Goal: Obtain resource: Obtain resource

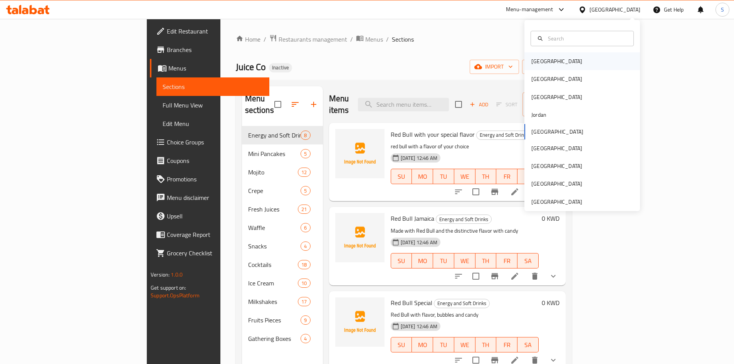
click at [539, 62] on div "[GEOGRAPHIC_DATA]" at bounding box center [556, 61] width 51 height 8
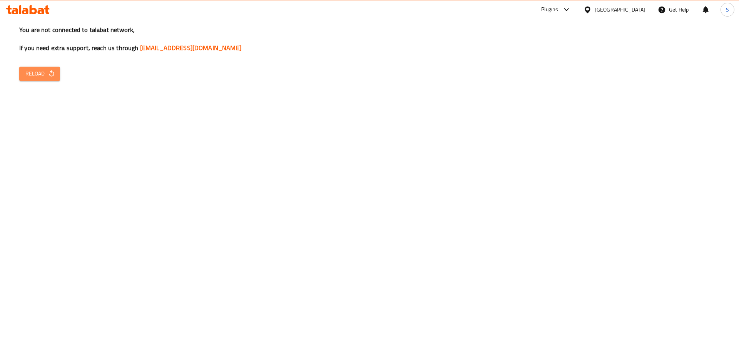
click at [22, 75] on button "Reload" at bounding box center [39, 74] width 41 height 14
click at [41, 79] on button "Reload" at bounding box center [39, 74] width 41 height 14
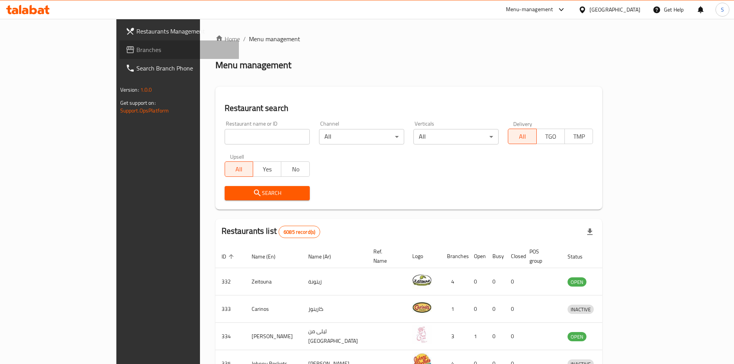
click at [119, 44] on link "Branches" at bounding box center [178, 49] width 119 height 18
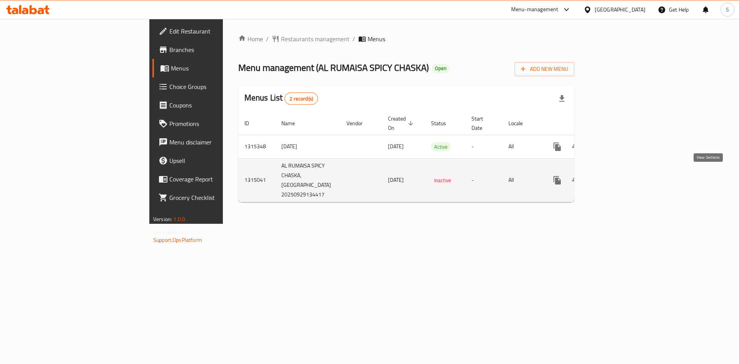
click at [618, 176] on icon "enhanced table" at bounding box center [612, 180] width 9 height 9
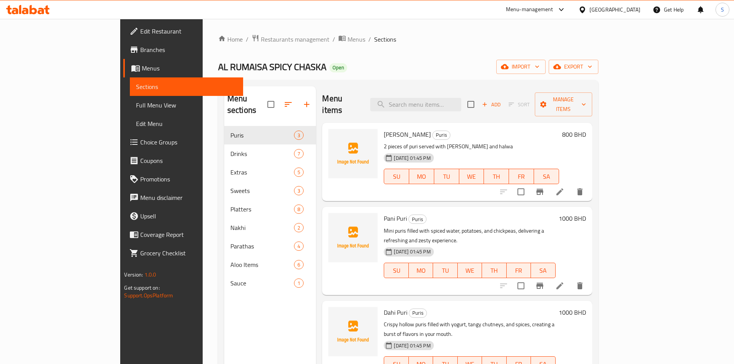
click at [26, 9] on icon at bounding box center [25, 11] width 7 height 7
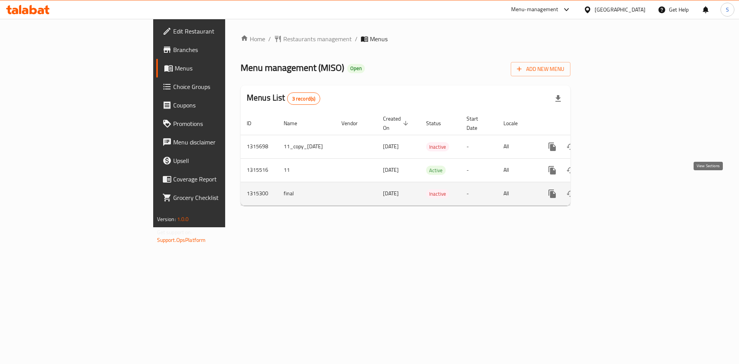
click at [613, 189] on icon "enhanced table" at bounding box center [607, 193] width 9 height 9
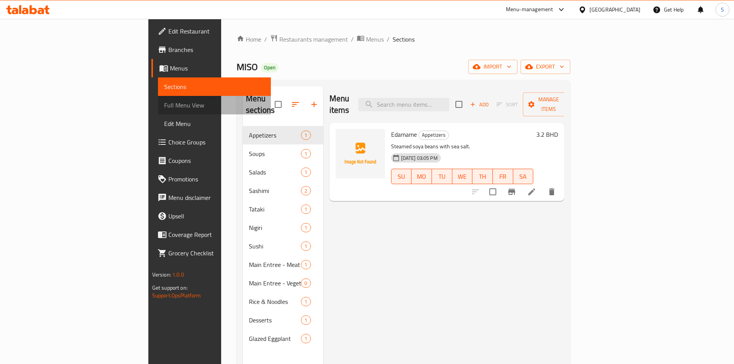
click at [164, 105] on span "Full Menu View" at bounding box center [214, 105] width 101 height 9
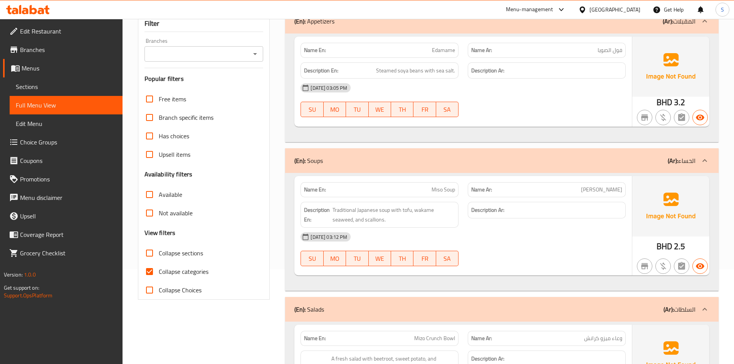
scroll to position [116, 0]
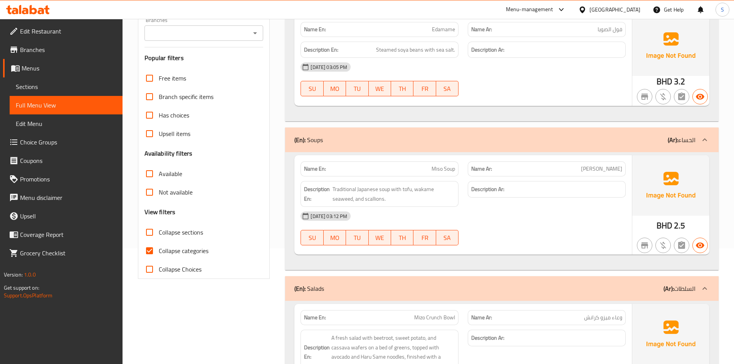
click at [163, 251] on span "Collapse categories" at bounding box center [184, 250] width 50 height 9
click at [159, 251] on input "Collapse categories" at bounding box center [149, 250] width 18 height 18
checkbox input "false"
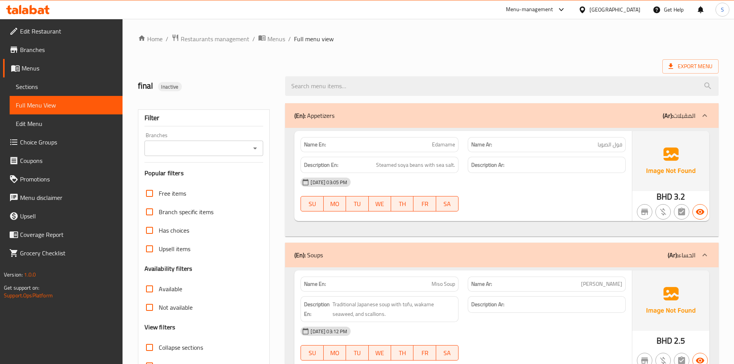
scroll to position [0, 0]
click at [678, 63] on span "Export Menu" at bounding box center [690, 67] width 44 height 10
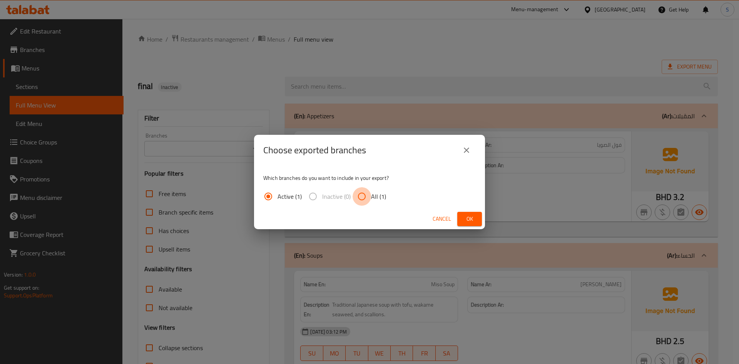
click at [367, 202] on input "All (1)" at bounding box center [362, 196] width 18 height 18
radio input "true"
click at [473, 218] on span "Ok" at bounding box center [470, 219] width 12 height 10
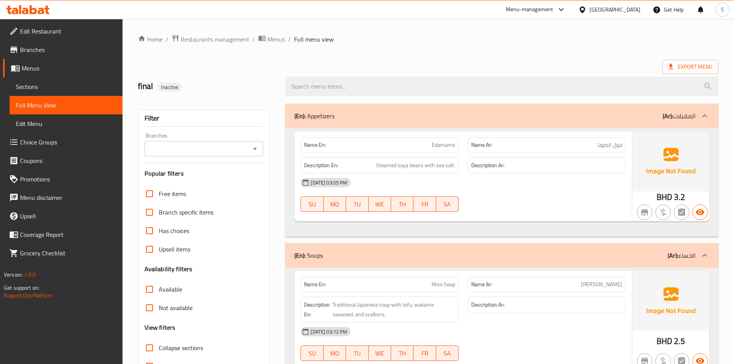
click at [25, 8] on icon at bounding box center [28, 9] width 44 height 9
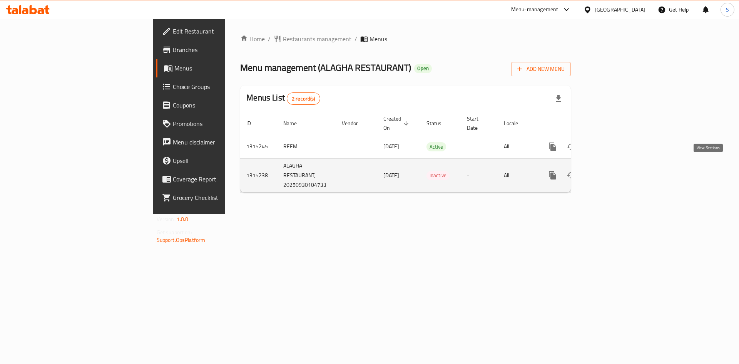
click at [613, 171] on icon "enhanced table" at bounding box center [608, 175] width 9 height 9
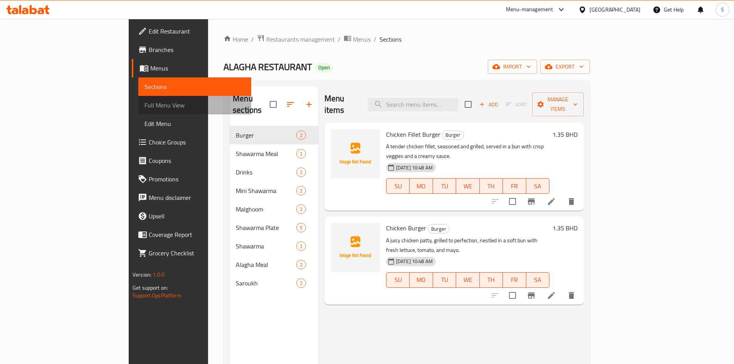
click at [144, 107] on span "Full Menu View" at bounding box center [194, 105] width 101 height 9
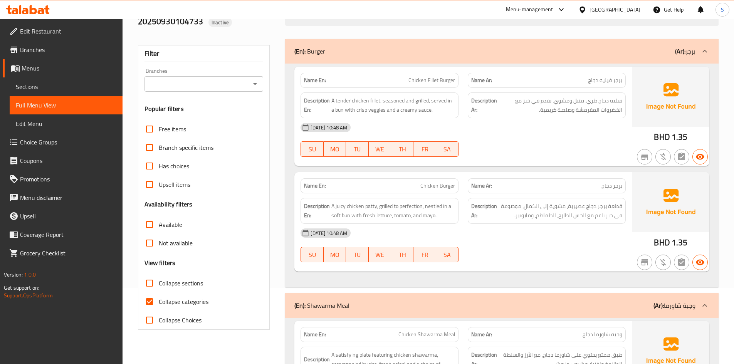
scroll to position [77, 0]
click at [182, 303] on span "Collapse categories" at bounding box center [184, 300] width 50 height 9
click at [159, 303] on input "Collapse categories" at bounding box center [149, 301] width 18 height 18
checkbox input "false"
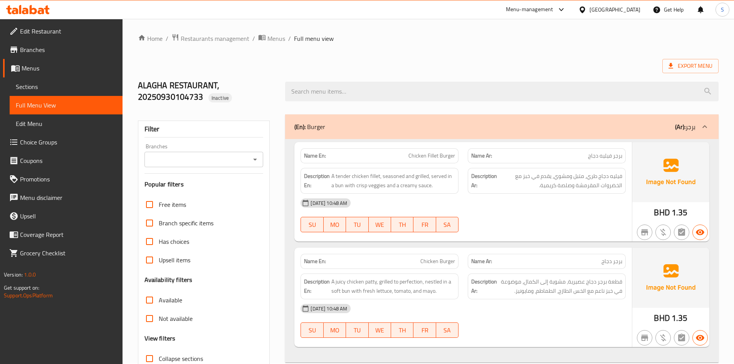
scroll to position [0, 0]
click at [408, 43] on ol "Home / Restaurants management / Menus / Full menu view" at bounding box center [428, 39] width 580 height 10
click at [250, 62] on div "Export Menu" at bounding box center [428, 67] width 580 height 14
click at [617, 61] on div "Export Menu" at bounding box center [428, 67] width 580 height 14
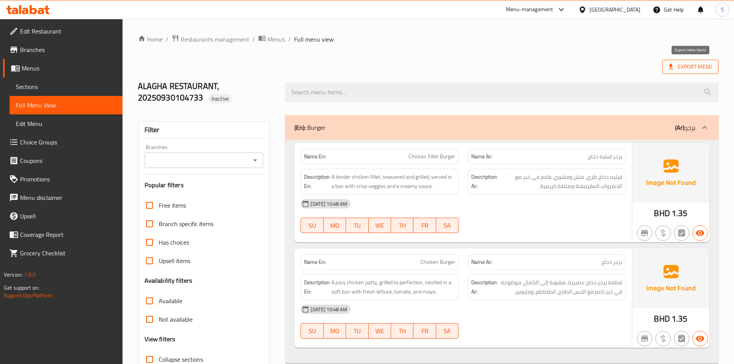
click at [676, 66] on span "Export Menu" at bounding box center [690, 67] width 44 height 10
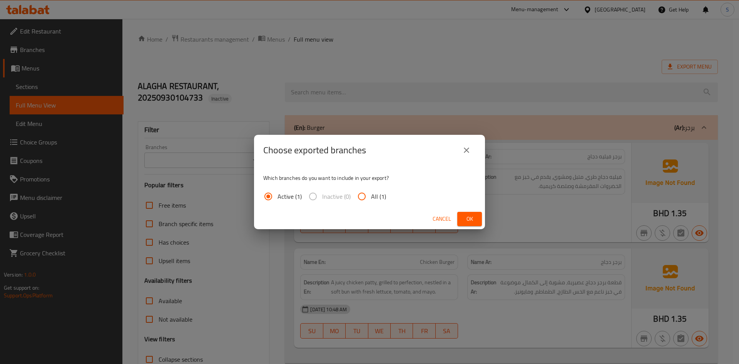
click at [375, 201] on span "All (1)" at bounding box center [378, 196] width 15 height 9
click at [371, 201] on input "All (1)" at bounding box center [362, 196] width 18 height 18
radio input "true"
click at [475, 212] on button "Ok" at bounding box center [470, 219] width 25 height 14
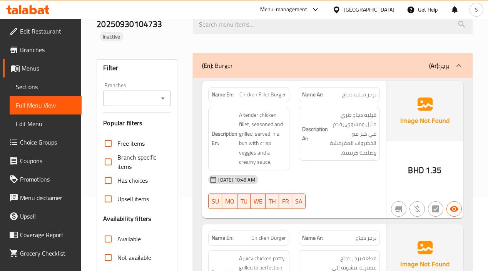
scroll to position [77, 0]
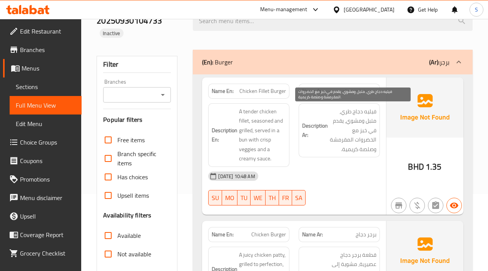
click at [353, 124] on span "فيليه دجاج طري، متبل ومشوي، يقدم في خبز مع الخضروات المقرمشة وصلصة كريمية." at bounding box center [353, 130] width 47 height 47
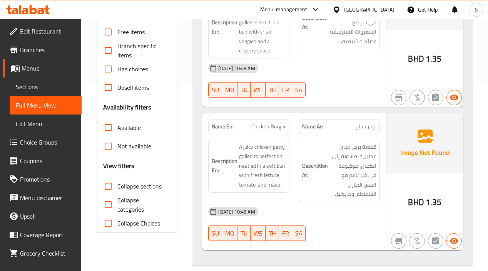
scroll to position [193, 0]
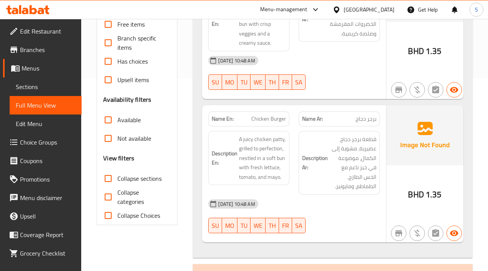
click at [139, 176] on span "Collapse sections" at bounding box center [139, 178] width 44 height 9
click at [117, 176] on input "Collapse sections" at bounding box center [108, 178] width 18 height 18
checkbox input "true"
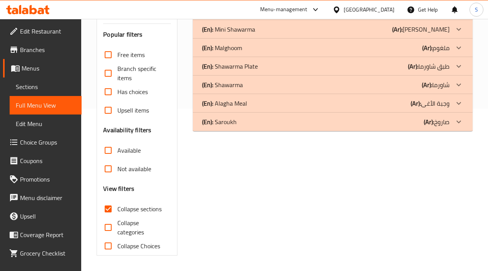
scroll to position [162, 0]
click at [437, 85] on p "(Ar): شاورما" at bounding box center [436, 84] width 28 height 9
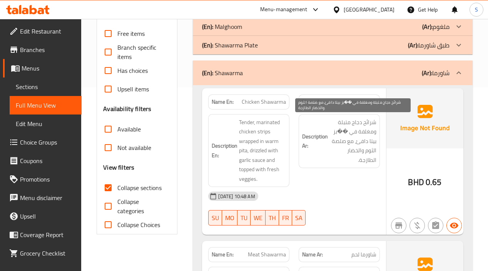
scroll to position [201, 0]
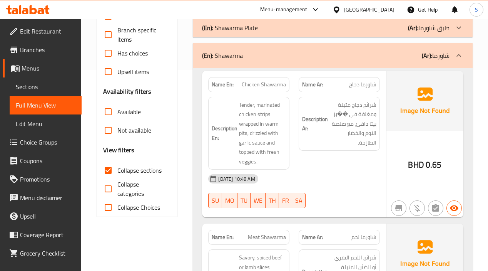
click at [324, 152] on div "Description Ar: شرائح دجاج متبلة ومغلفة في ��بز بيتا دافئ، مع صلصة الثوم والخضا…" at bounding box center [339, 133] width 91 height 82
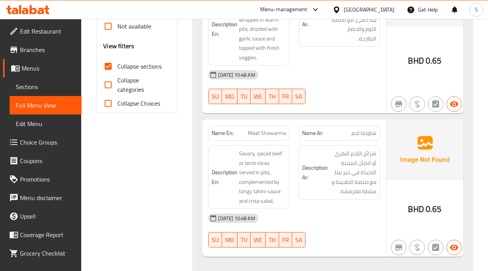
scroll to position [316, 0]
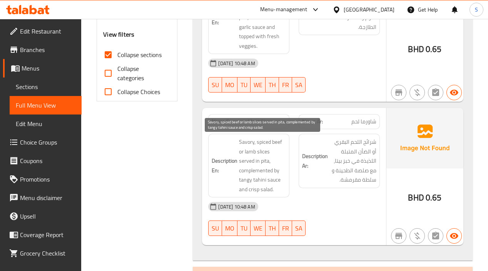
click at [270, 178] on span "Savory, spiced beef or lamb slices served in pita, complemented by tangy tahini…" at bounding box center [262, 165] width 47 height 57
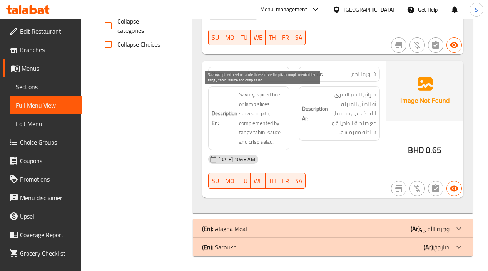
scroll to position [364, 0]
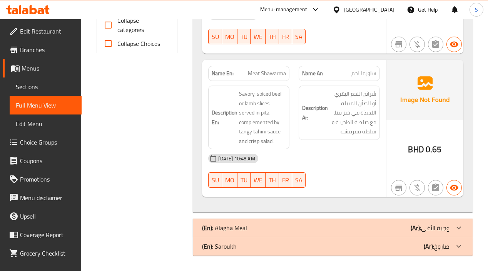
click at [377, 142] on div "Description Ar: شرائح اللحم البقري أو الضأن المتبلة اللذيذة في خبز بيتا، مع صلص…" at bounding box center [339, 117] width 91 height 73
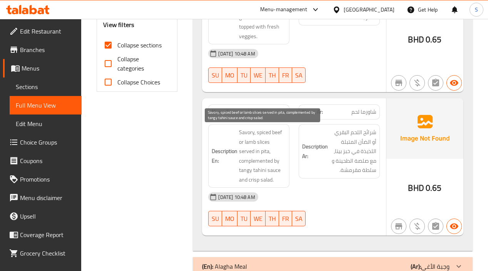
scroll to position [74, 0]
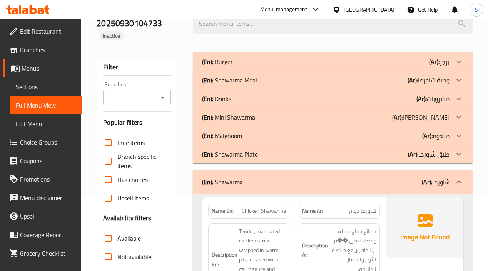
click at [250, 138] on div "(En): Malghoom (Ar): ملغوم" at bounding box center [325, 135] width 247 height 9
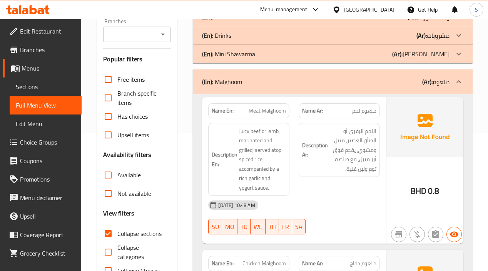
scroll to position [151, 0]
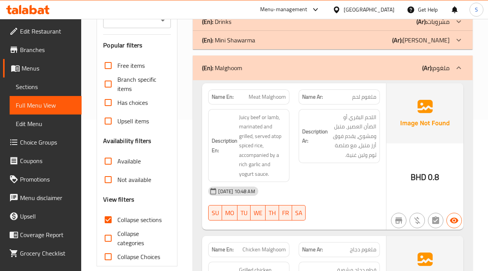
click at [358, 161] on div "Description Ar: اللحم البقري أو الضأن العصير، متبل ومشوي، يقدم فوق أرز متبل، مع…" at bounding box center [339, 136] width 81 height 54
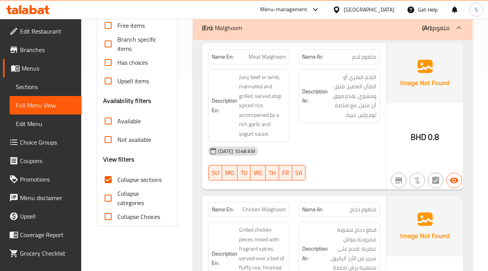
scroll to position [173, 0]
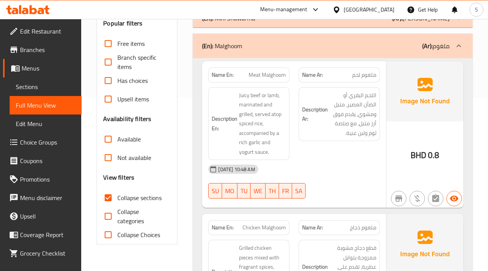
click at [317, 157] on div "Description Ar: اللحم البقري أو الضأن العصير، متبل ومشوي، يقدم فوق أرز متبل، مع…" at bounding box center [339, 123] width 91 height 82
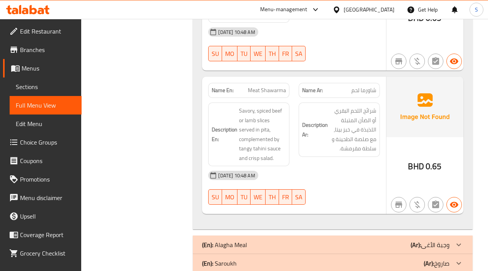
scroll to position [701, 0]
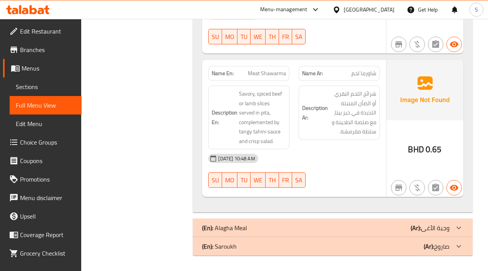
click at [375, 247] on div "(En): Saroukh (Ar): صاروخ" at bounding box center [325, 245] width 247 height 9
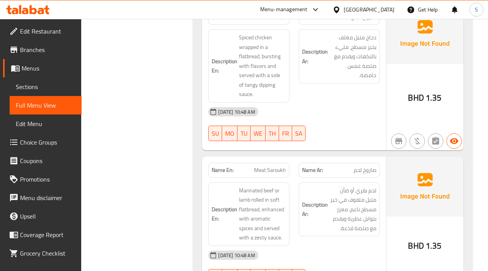
scroll to position [932, 0]
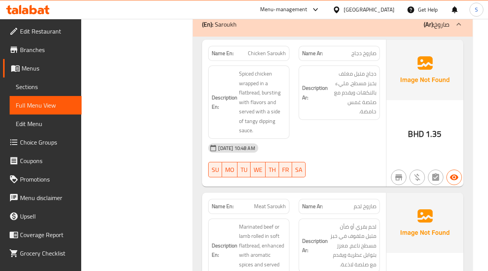
click at [362, 139] on div "30-09-2025 10:48 AM" at bounding box center [294, 148] width 181 height 18
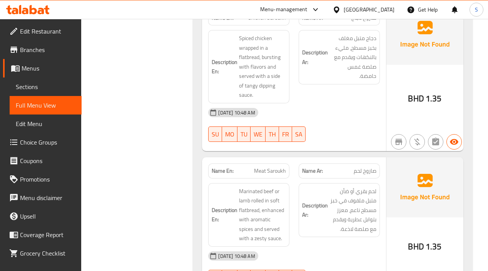
scroll to position [1009, 0]
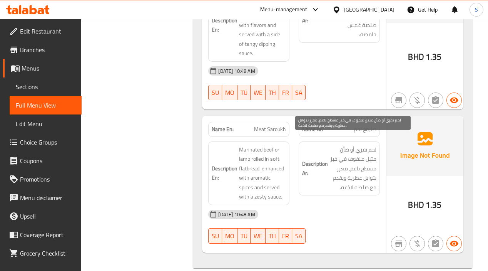
click at [342, 173] on span "لحم بقري أو ضأن متبل ملفوف في خبز مسطح ناعم، معزز بتوابل عطرية ويقدم مع صلصة لا…" at bounding box center [353, 168] width 47 height 47
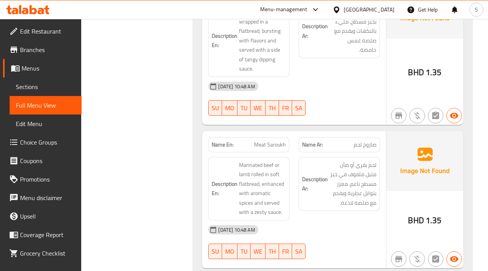
scroll to position [1012, 0]
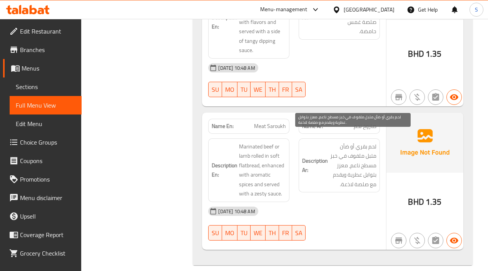
click at [348, 166] on span "لحم بقري أو ضأن متبل ملفوف في خبز مسطح ناعم، معزز بتوابل عطرية ويقدم مع صلصة لا…" at bounding box center [353, 165] width 47 height 47
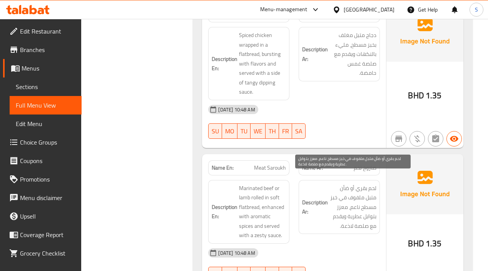
scroll to position [923, 0]
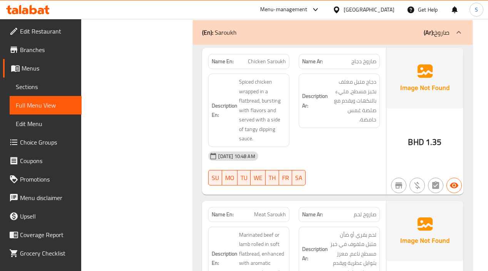
click at [338, 222] on div "Description Ar: لحم بقري أو ضأن متبل ملفوف في خبز مسطح ناعم، معزز بتوابل عطرية …" at bounding box center [339, 258] width 91 height 73
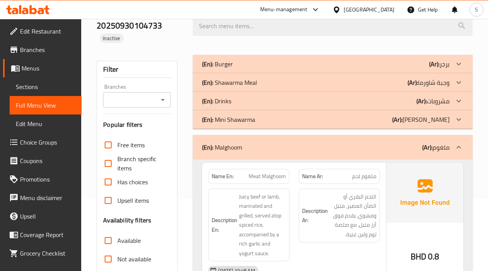
scroll to position [49, 0]
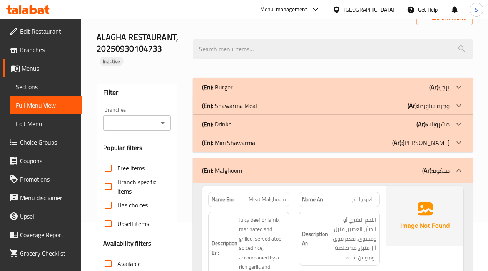
click at [444, 106] on p "(Ar): وجبة شاورما" at bounding box center [429, 105] width 42 height 9
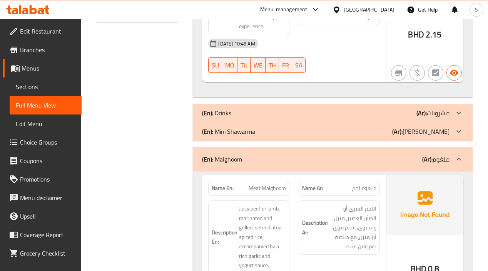
scroll to position [396, 0]
click at [419, 132] on p "(Ar): ميني شاورما" at bounding box center [420, 130] width 57 height 9
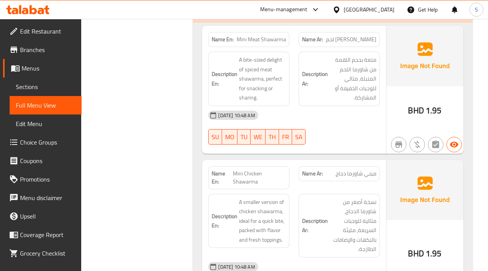
scroll to position [511, 0]
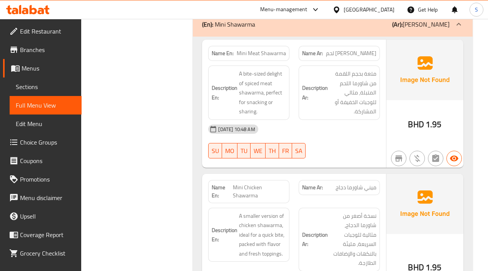
click at [344, 137] on div "30-09-2025 10:48 AM" at bounding box center [294, 129] width 181 height 18
click at [334, 149] on div "30-09-2025 10:48 AM SU MO TU WE TH FR SA" at bounding box center [294, 141] width 181 height 43
click at [348, 132] on div "30-09-2025 10:48 AM" at bounding box center [294, 129] width 181 height 18
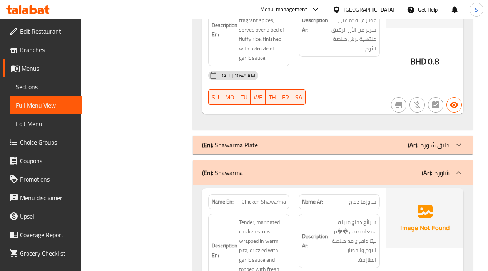
click at [290, 140] on div "(En): Shawarma Plate (Ar): طبق شاورما" at bounding box center [325, 144] width 247 height 9
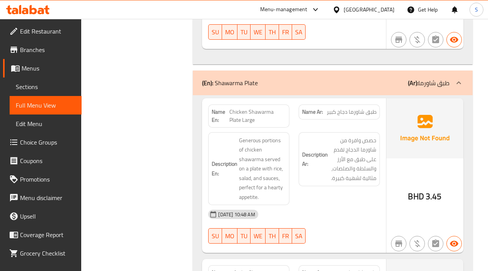
scroll to position [1141, 0]
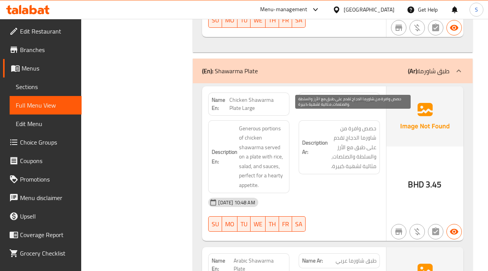
click at [347, 159] on span "حصص وافرة من شاورما الدجاج تقدم على طبق مع الأرز والسلطة والصلصات، مثالية لشهية…" at bounding box center [353, 147] width 47 height 47
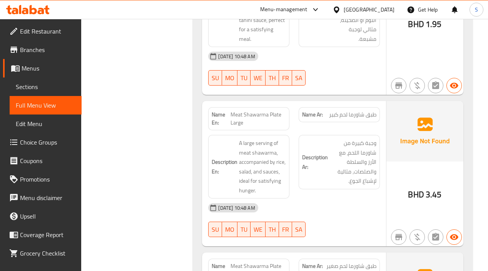
scroll to position [1488, 0]
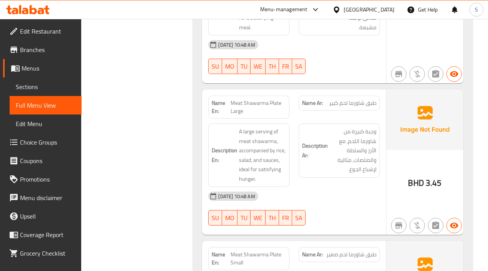
click at [314, 144] on h6 "Description Ar: وجبة كبيرة من شاورما اللحم، مع الأرز والسلطة والصلصات، مثالية ل…" at bounding box center [339, 150] width 74 height 47
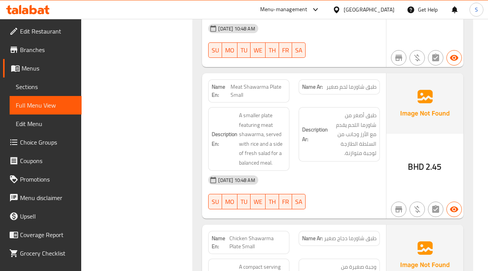
scroll to position [1642, 0]
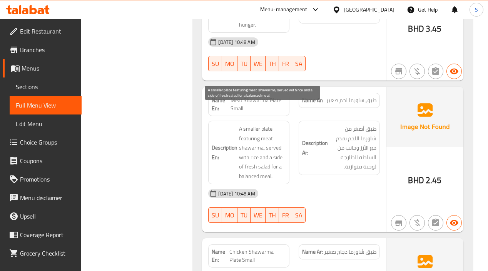
click at [273, 144] on span "A smaller plate featuring meat shawarma, served with rice and a side of fresh s…" at bounding box center [262, 152] width 47 height 57
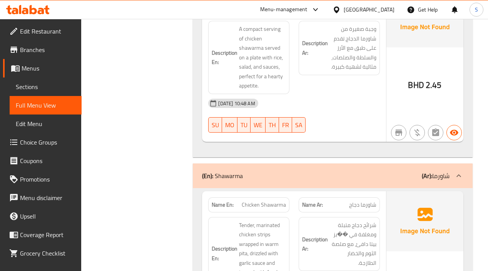
scroll to position [1912, 0]
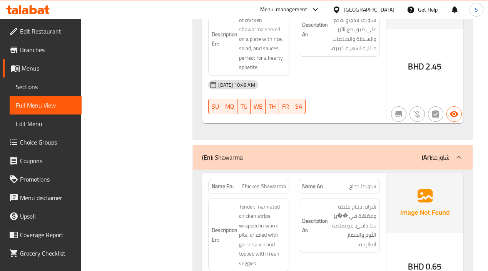
click at [344, 75] on div "30-09-2025 10:48 AM" at bounding box center [294, 84] width 181 height 18
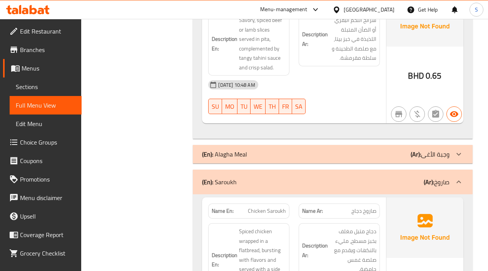
click at [256, 149] on div "(En): Alagha Meal (Ar): وجبة الأغى" at bounding box center [325, 153] width 247 height 9
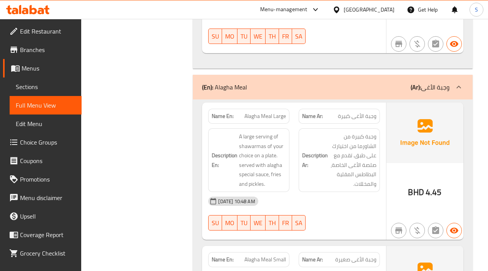
scroll to position [2328, 0]
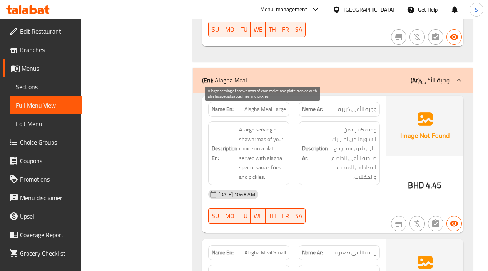
click at [272, 149] on span "A large serving of shawarmas of your choice on a plate. served with alagha spec…" at bounding box center [262, 153] width 47 height 57
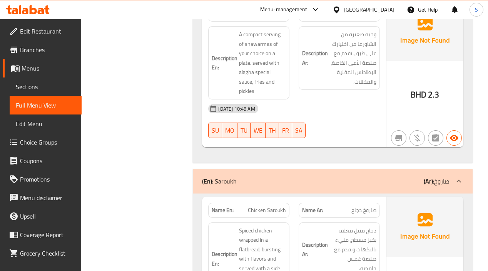
scroll to position [2642, 0]
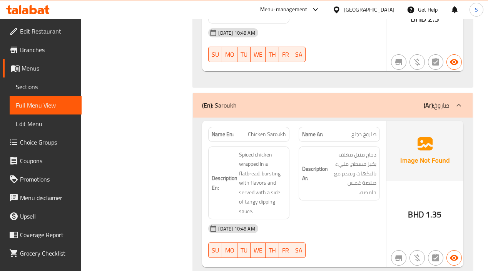
click at [339, 150] on span "دجاج متبل مغلف بخبز مسطح، مليء بالنكهات ويقدم مع صلصة غمس حامضة." at bounding box center [353, 173] width 47 height 47
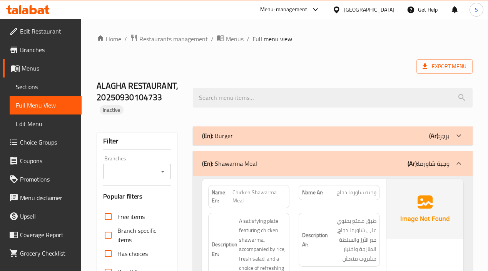
click at [281, 131] on div "(En): Burger (Ar): برجر" at bounding box center [325, 135] width 247 height 9
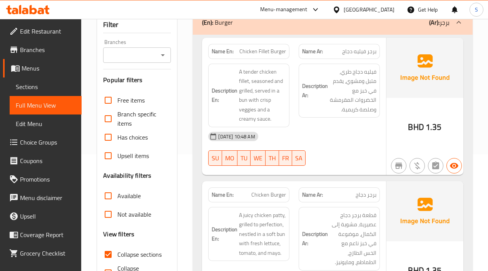
scroll to position [116, 0]
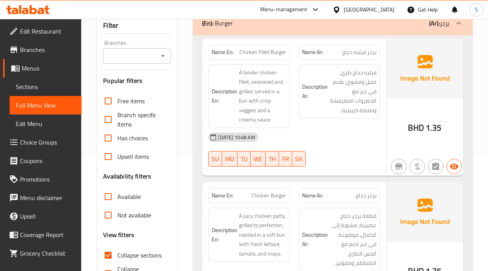
click at [295, 216] on div "Description Ar: قطعة برجر دجاج عصيرية، مشوية إلى الكمال، موضوعة في خبز ناعم مع …" at bounding box center [339, 239] width 91 height 73
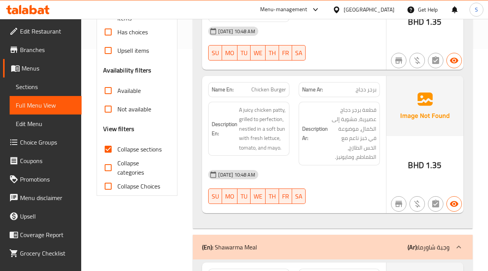
scroll to position [231, 0]
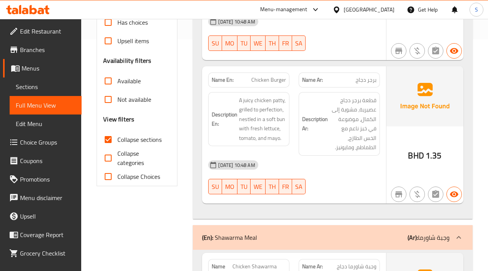
click at [377, 171] on div "30-09-2025 10:48 AM" at bounding box center [294, 165] width 181 height 18
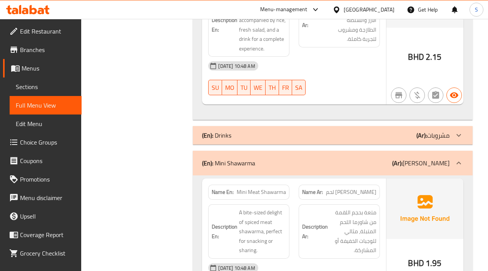
click at [266, 130] on div "(En): Drinks (Ar): مشروبات" at bounding box center [333, 135] width 280 height 18
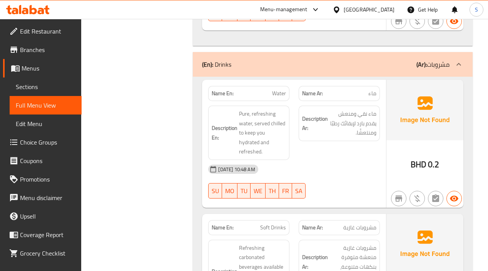
scroll to position [754, 0]
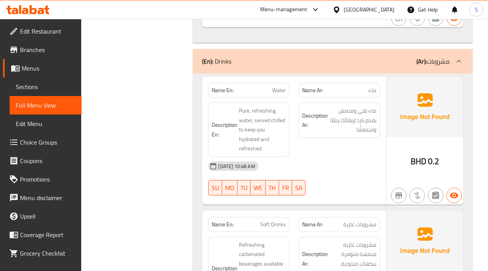
click at [310, 140] on div "Description Ar: ماء نقي ومنعش يقدم بارد لإبقائك رطبًا ومنتعشًا." at bounding box center [339, 130] width 91 height 64
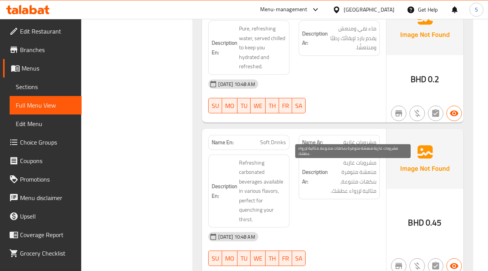
scroll to position [870, 0]
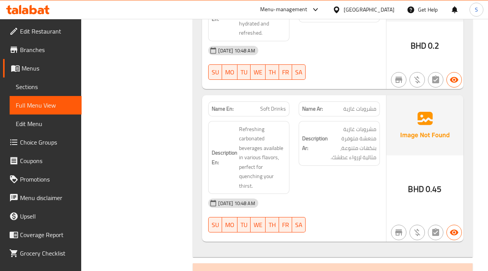
click at [334, 171] on div "Description Ar: مشروبات غازية منعشة متوفرة بنكهات متنوعة، مثالية لإرواء عطشك." at bounding box center [339, 157] width 91 height 82
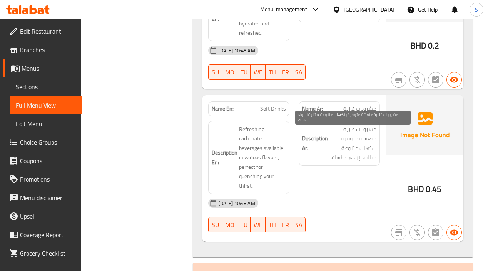
click at [347, 159] on span "مشروبات غازية منعشة متوفرة بنكهات متنوعة، مثالية لإرواء عطشك." at bounding box center [353, 143] width 47 height 38
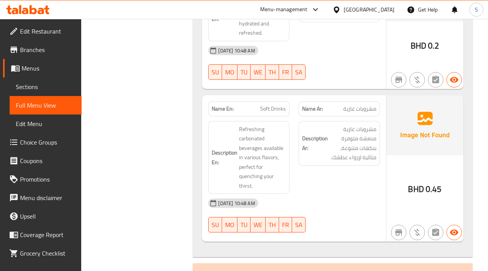
click at [397, 99] on img at bounding box center [425, 125] width 77 height 60
click at [370, 69] on div "30-09-2025 10:48 AM SU MO TU WE TH FR SA" at bounding box center [294, 62] width 181 height 43
click at [364, 183] on div "Description Ar: مشروبات غازية منعشة متوفرة بنكهات متنوعة، مثالية لإرواء عطشك." at bounding box center [339, 157] width 91 height 82
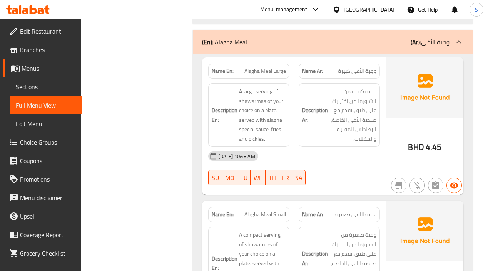
scroll to position [2979, 0]
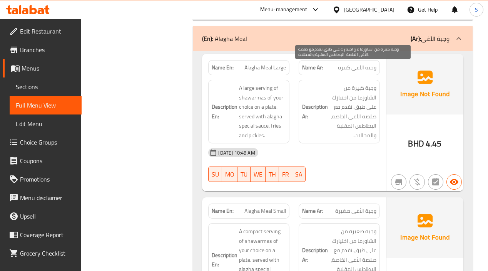
click at [358, 83] on span "وجبة كبيرة من الشاورما من اختيارك على طبق. تقدم مع صلصة الأغى الخاصة، البطاطس ا…" at bounding box center [353, 111] width 47 height 57
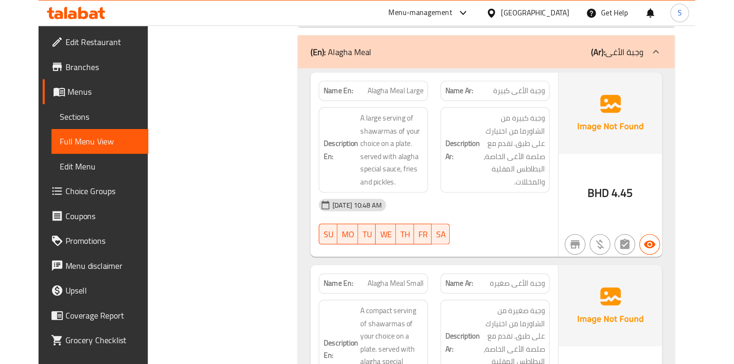
scroll to position [2468, 0]
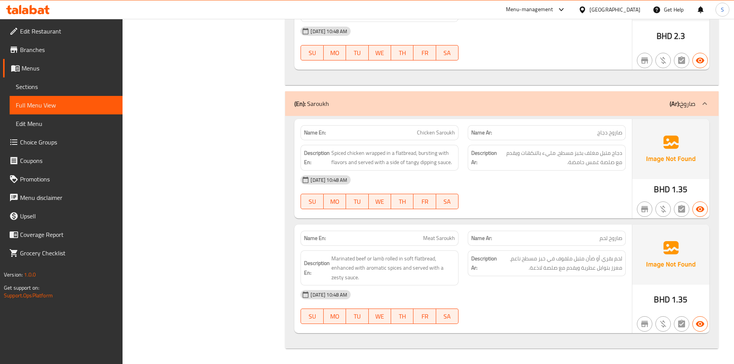
click at [569, 160] on span "دجاج متبل مغلف بخبز مسطح، مليء بالنكهات ويقدم مع صلصة غمس حامضة." at bounding box center [560, 157] width 124 height 19
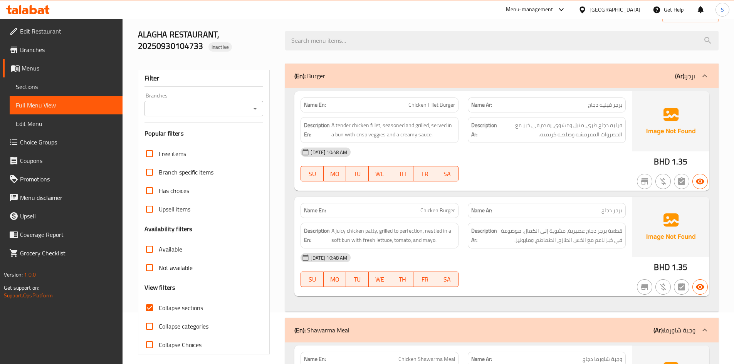
scroll to position [39, 0]
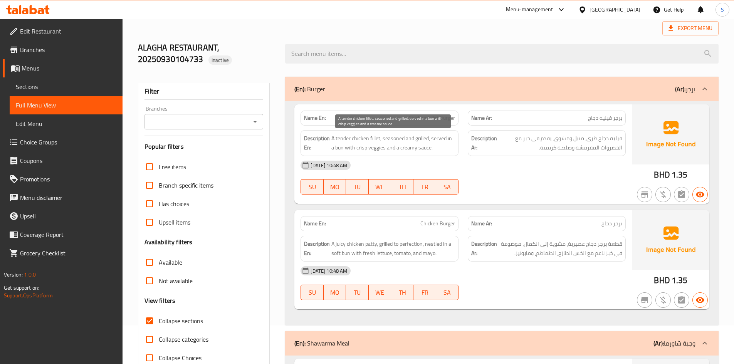
click at [338, 151] on span "A tender chicken fillet, seasoned and grilled, served in a bun with crisp veggi…" at bounding box center [393, 143] width 124 height 19
copy span "bun"
click at [436, 160] on div "30-09-2025 10:48 AM" at bounding box center [463, 165] width 334 height 18
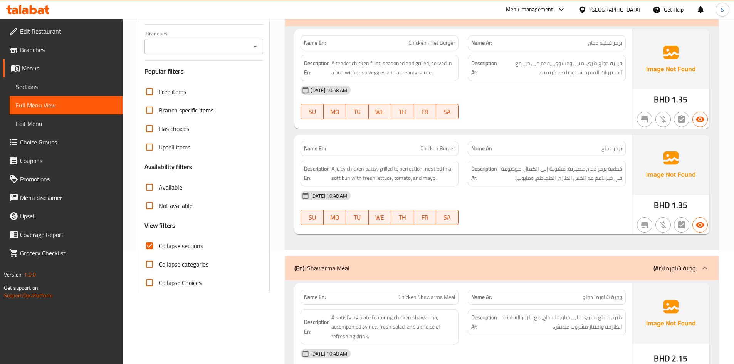
scroll to position [116, 0]
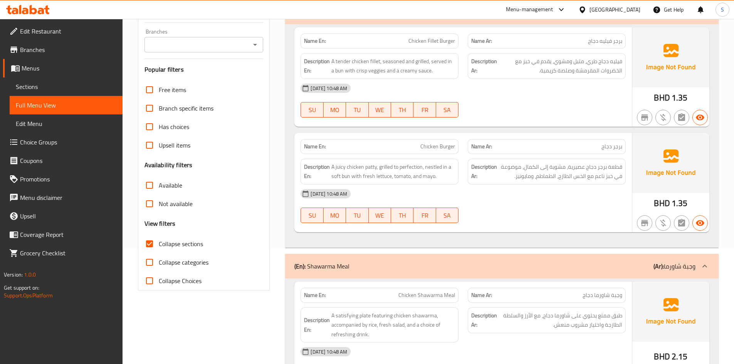
click at [437, 146] on span "Chicken Burger" at bounding box center [437, 146] width 35 height 8
copy span "Chicken Burger"
click at [545, 182] on div "Description Ar: قطعة برجر دجاج عصيرية، مشوية إلى الكمال، موضوعة في خبز ناعم مع …" at bounding box center [547, 172] width 158 height 26
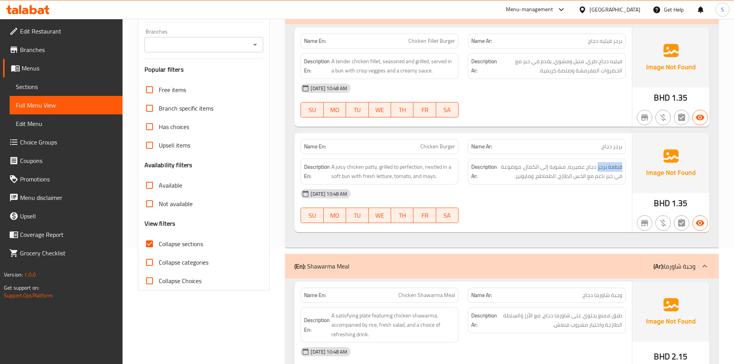
drag, startPoint x: 598, startPoint y: 169, endPoint x: 624, endPoint y: 164, distance: 27.1
click at [624, 164] on div "Description Ar: قطعة برجر دجاج عصيرية، مشوية إلى الكمال، موضوعة في خبز ناعم مع …" at bounding box center [547, 172] width 158 height 26
copy span "قطعة برجر"
click at [469, 178] on div "Description Ar: قطعة برجر دجاج عصيرية، مشوية إلى الكمال، موضوعة في خبز ناعم مع …" at bounding box center [547, 172] width 158 height 26
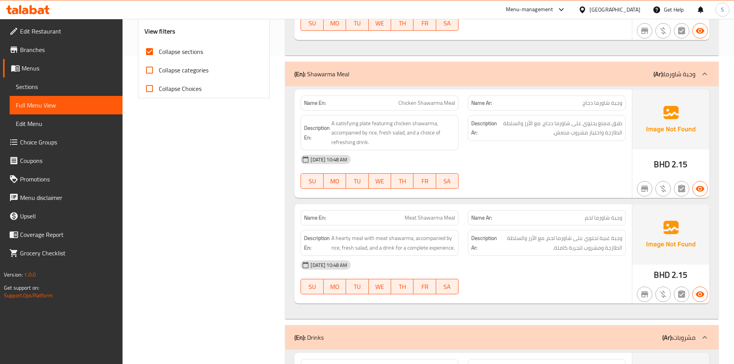
scroll to position [308, 0]
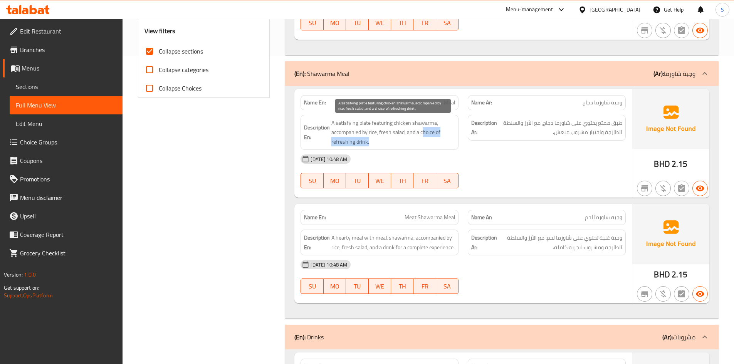
drag, startPoint x: 422, startPoint y: 134, endPoint x: 430, endPoint y: 142, distance: 11.2
click at [430, 142] on span "A satisfying plate featuring chicken shawarma, accompanied by rice, fresh salad…" at bounding box center [393, 132] width 124 height 28
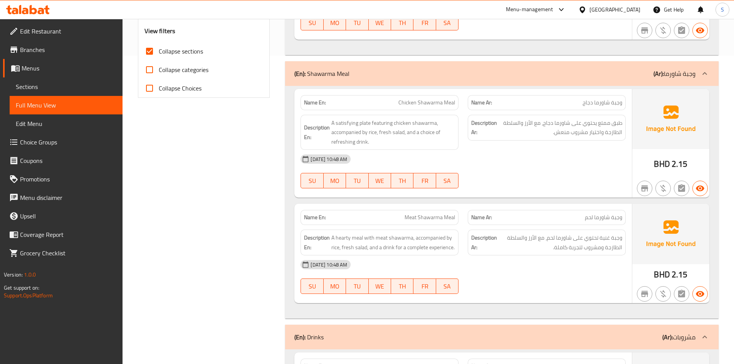
click at [443, 101] on span "Chicken Shawarma Meal" at bounding box center [426, 103] width 57 height 8
click at [613, 156] on div "30-09-2025 10:48 AM" at bounding box center [463, 159] width 334 height 18
click at [421, 100] on span "Chicken Shawarma Meal" at bounding box center [426, 103] width 57 height 8
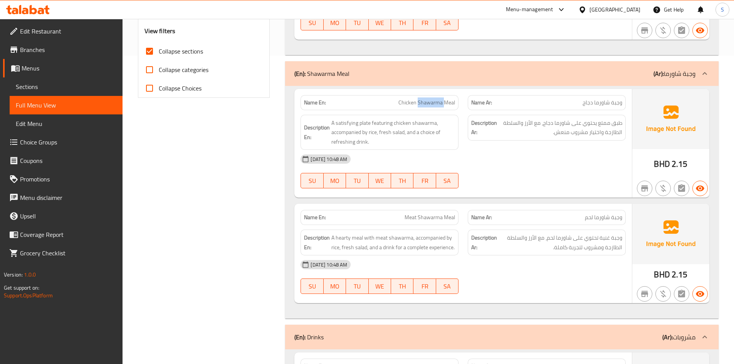
click at [421, 100] on span "Chicken Shawarma Meal" at bounding box center [426, 103] width 57 height 8
copy span "Chicken Shawarma Meal"
click at [526, 191] on div at bounding box center [546, 188] width 167 height 9
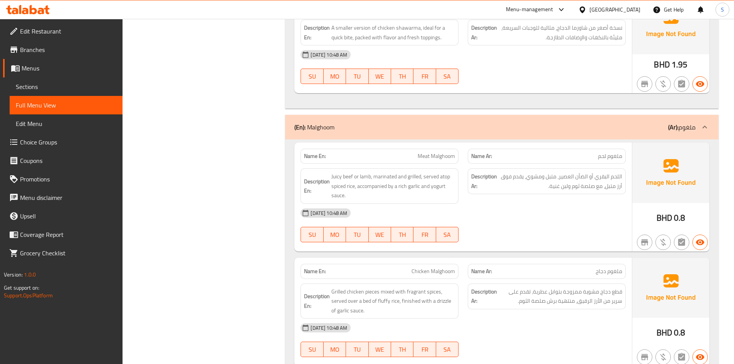
scroll to position [1040, 0]
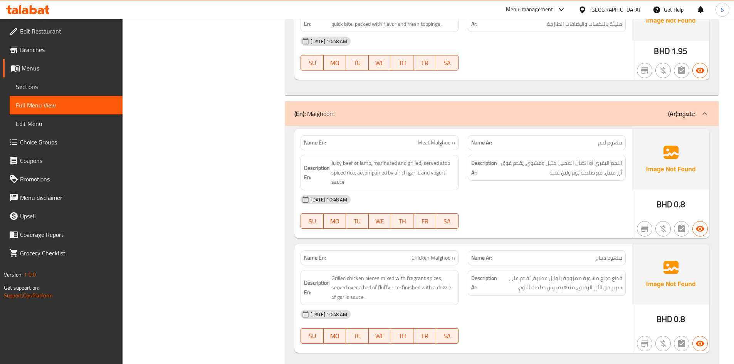
click at [415, 140] on p "Name En: Meat Malghoom" at bounding box center [379, 143] width 151 height 8
copy span "Meat Malghoom"
drag, startPoint x: 361, startPoint y: 171, endPoint x: 355, endPoint y: 170, distance: 5.8
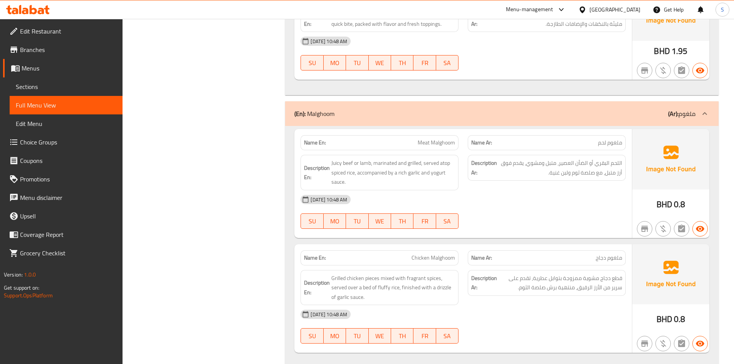
click at [361, 171] on span "Juicy beef or lamb, marinated and grilled, served atop spiced rice, accompanied…" at bounding box center [393, 172] width 124 height 28
drag, startPoint x: 343, startPoint y: 161, endPoint x: 372, endPoint y: 158, distance: 29.4
click at [372, 158] on span "Juicy beef or lamb, marinated and grilled, served atop spiced rice, accompanied…" at bounding box center [393, 172] width 124 height 28
copy span "beef or lamb,"
click at [525, 245] on div "Name En: Chicken Malghoom Name Ar: ملغوم دجاج Description En: Grilled chicken p…" at bounding box center [462, 298] width 337 height 109
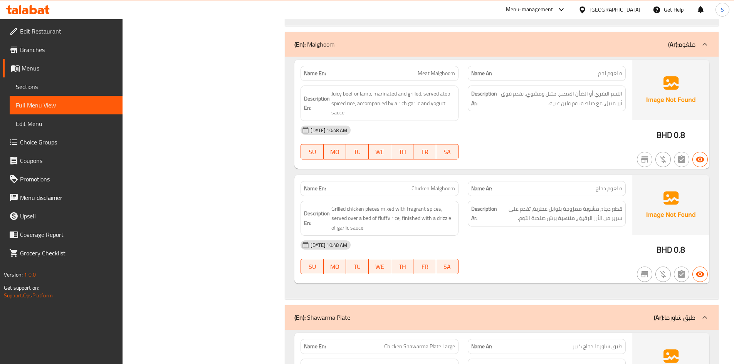
scroll to position [1117, 0]
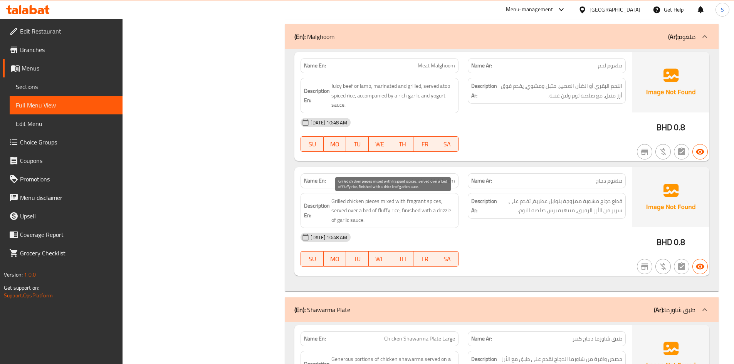
click at [367, 209] on span "Grilled chicken pieces mixed with fragrant spices, served over a bed of fluffy …" at bounding box center [393, 210] width 124 height 28
copy span "bed"
click at [441, 182] on span "Chicken Malghoom" at bounding box center [433, 181] width 44 height 8
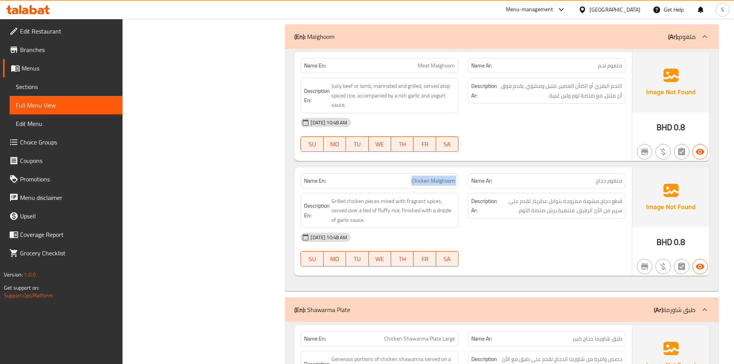
click at [441, 182] on span "Chicken Malghoom" at bounding box center [433, 181] width 44 height 8
click at [365, 211] on span "Grilled chicken pieces mixed with fragrant spices, served over a bed of fluffy …" at bounding box center [393, 210] width 124 height 28
copy span "bed"
click at [613, 212] on span "قطع دجاج مشوية ممزوجة بتوابل عطرية، تقدم على سرير من الأرز الرقيق، منتهية برش ص…" at bounding box center [560, 205] width 124 height 19
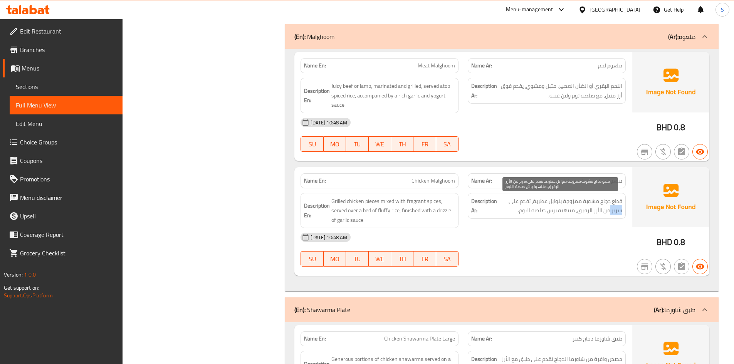
click at [613, 212] on span "قطع دجاج مشوية ممزوجة بتوابل عطرية، تقدم على سرير من الأرز الرقيق، منتهية برش ص…" at bounding box center [560, 205] width 124 height 19
copy span "سرير"
click at [609, 234] on div "30-09-2025 10:48 AM" at bounding box center [463, 237] width 334 height 18
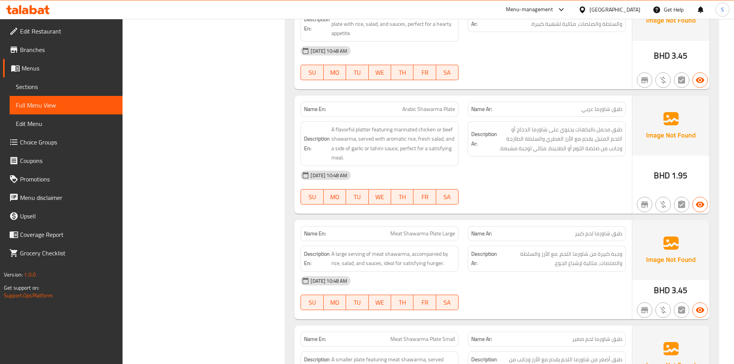
scroll to position [1463, 0]
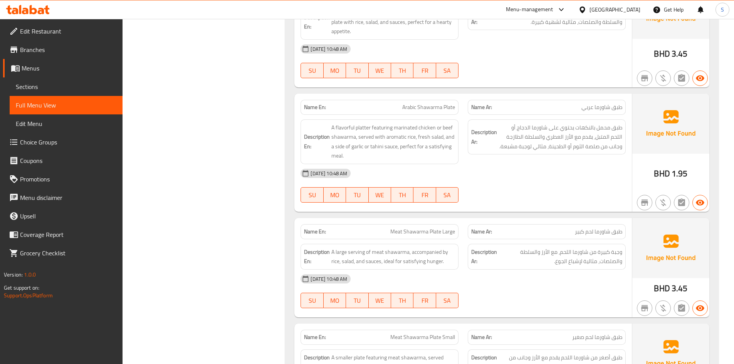
click at [437, 106] on span "Arabic Shawarma Plate" at bounding box center [428, 107] width 53 height 8
copy span "Arabic Shawarma Plate"
click at [429, 144] on span "A flavorful platter featuring marinated chicken or beef shawarma, served with a…" at bounding box center [393, 142] width 124 height 38
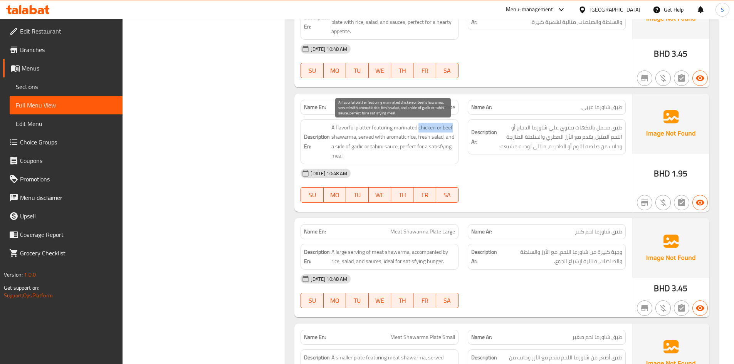
drag, startPoint x: 419, startPoint y: 127, endPoint x: 454, endPoint y: 127, distance: 35.8
click at [454, 127] on span "A flavorful platter featuring marinated chicken or beef shawarma, served with a…" at bounding box center [393, 142] width 124 height 38
drag, startPoint x: 420, startPoint y: 156, endPoint x: 370, endPoint y: 152, distance: 49.5
click at [420, 156] on span "A flavorful platter featuring marinated chicken or beef shawarma, served with a…" at bounding box center [393, 142] width 124 height 38
drag, startPoint x: 352, startPoint y: 148, endPoint x: 384, endPoint y: 151, distance: 31.3
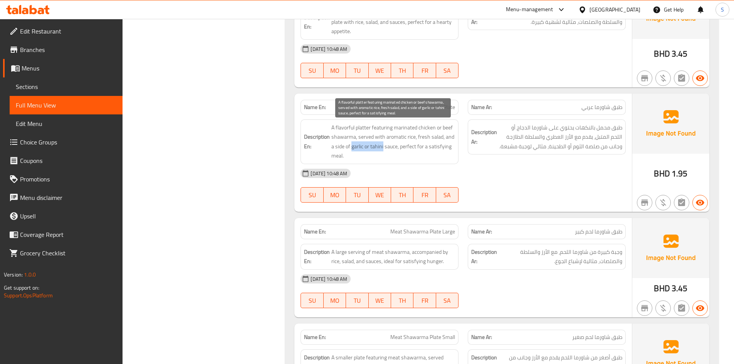
click at [384, 151] on span "A flavorful platter featuring marinated chicken or beef shawarma, served with a…" at bounding box center [393, 142] width 124 height 38
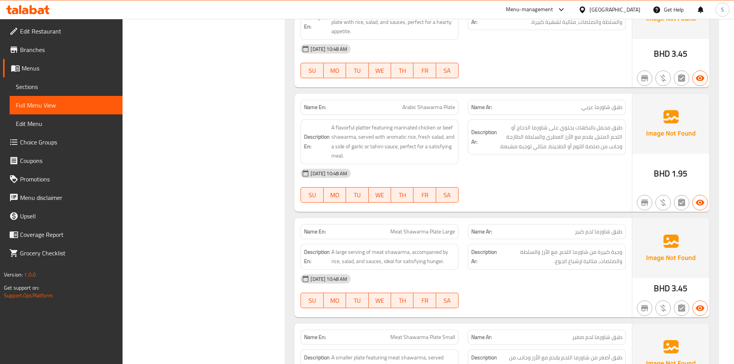
click at [497, 279] on div "30-09-2025 10:48 AM" at bounding box center [463, 279] width 334 height 18
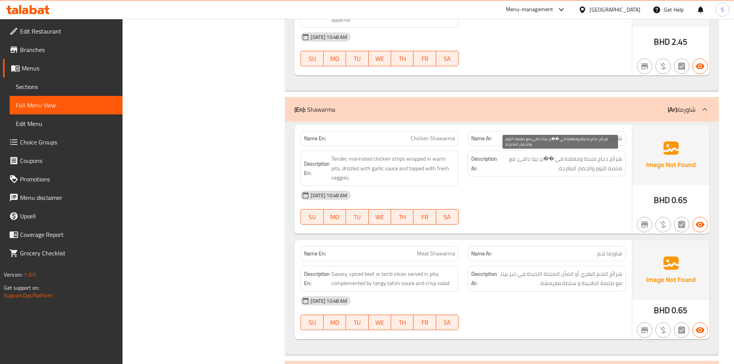
scroll to position [1964, 0]
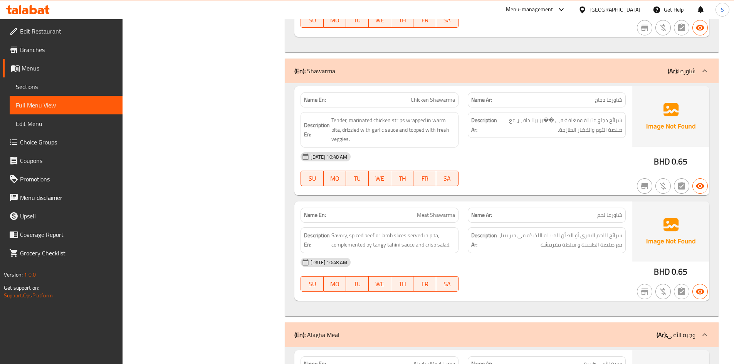
click at [431, 98] on span "Chicken Shawarma" at bounding box center [433, 100] width 44 height 8
click at [339, 119] on span "Tender, marinated chicken strips wrapped in warm pita, drizzled with garlic sau…" at bounding box center [393, 130] width 124 height 28
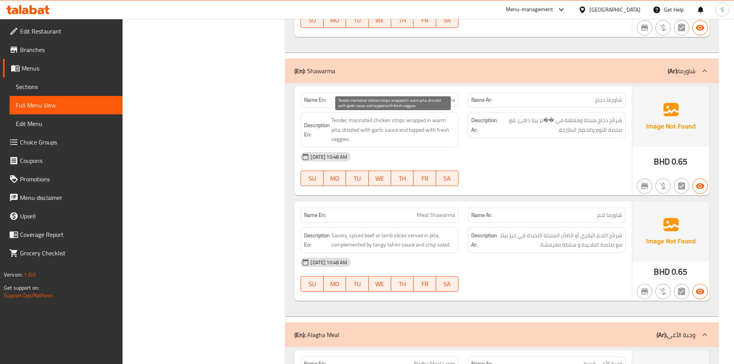
click at [351, 131] on span "Tender, marinated chicken strips wrapped in warm pita, drizzled with garlic sau…" at bounding box center [393, 130] width 124 height 28
click at [417, 128] on span "Tender, marinated chicken strips wrapped in warm pita, drizzled with garlic sau…" at bounding box center [393, 130] width 124 height 28
drag, startPoint x: 479, startPoint y: 151, endPoint x: 528, endPoint y: 127, distance: 54.9
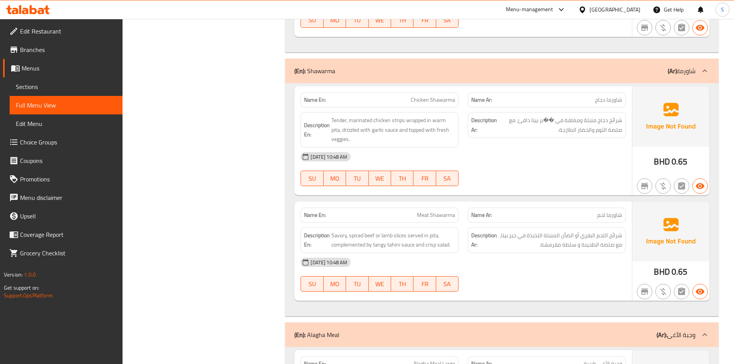
click at [480, 151] on div "30-09-2025 10:48 AM" at bounding box center [463, 156] width 334 height 18
drag, startPoint x: 555, startPoint y: 119, endPoint x: 541, endPoint y: 122, distance: 14.3
click at [541, 122] on span "شرائح دجاج متبلة ومغلفة في ��بز بيتا دافئ، مع صلصة الثوم والخضار الطازجة." at bounding box center [560, 125] width 124 height 19
click at [538, 154] on div "30-09-2025 10:48 AM" at bounding box center [463, 156] width 334 height 18
click at [553, 122] on span "شرائح دجاج متبلة ومغلفة في ��بز بيتا دافئ، مع صلصة الثوم والخضار الطازجة." at bounding box center [560, 125] width 124 height 19
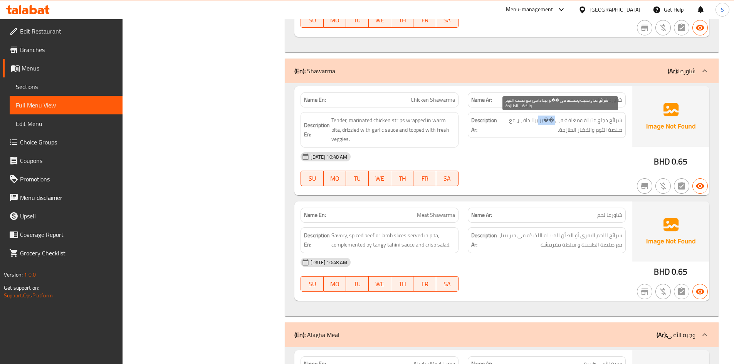
drag, startPoint x: 557, startPoint y: 121, endPoint x: 540, endPoint y: 122, distance: 16.6
click at [540, 122] on span "شرائح دجاج متبلة ومغلفة في ��بز بيتا دافئ، مع صلصة الثوم والخضار الطازجة." at bounding box center [560, 125] width 124 height 19
click at [523, 230] on div "Description Ar: شرائح اللحم البقري أو الضأن المتبلة اللذيذة في خبز بيتا، مع صلص…" at bounding box center [547, 240] width 158 height 26
click at [432, 216] on span "Meat Shawarma" at bounding box center [436, 215] width 38 height 8
click at [431, 216] on span "Meat Shawarma" at bounding box center [436, 215] width 38 height 8
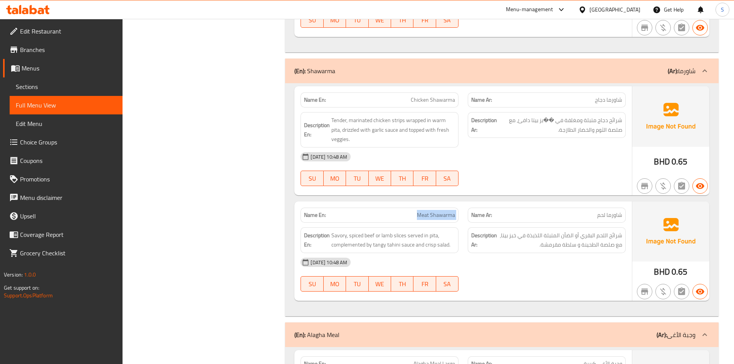
click at [431, 216] on span "Meat Shawarma" at bounding box center [436, 215] width 38 height 8
click at [370, 240] on span "Savory, spiced beef or lamb slices served in pita, complemented by tangy tahini…" at bounding box center [393, 240] width 124 height 19
drag, startPoint x: 364, startPoint y: 236, endPoint x: 394, endPoint y: 235, distance: 30.1
click at [394, 235] on span "Savory, spiced beef or lamb slices served in pita, complemented by tangy tahini…" at bounding box center [393, 240] width 124 height 19
drag, startPoint x: 520, startPoint y: 236, endPoint x: 511, endPoint y: 236, distance: 8.9
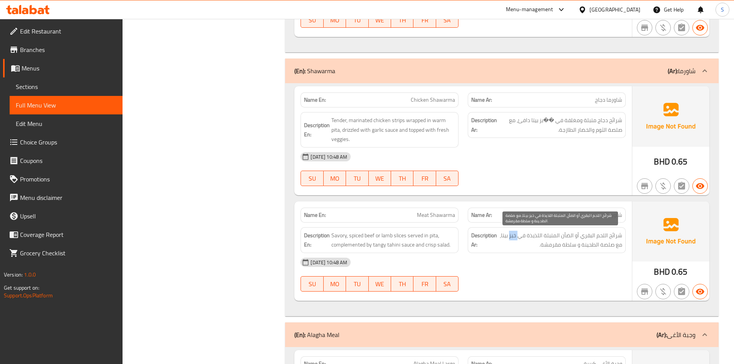
click at [511, 236] on span "شرائح اللحم البقري أو الضأن المتبلة اللذيذة في خبز بيتا، مع صلصة الطحينة و سلطة…" at bounding box center [560, 240] width 124 height 19
click at [611, 270] on div "30-09-2025 10:48 AM" at bounding box center [463, 262] width 334 height 18
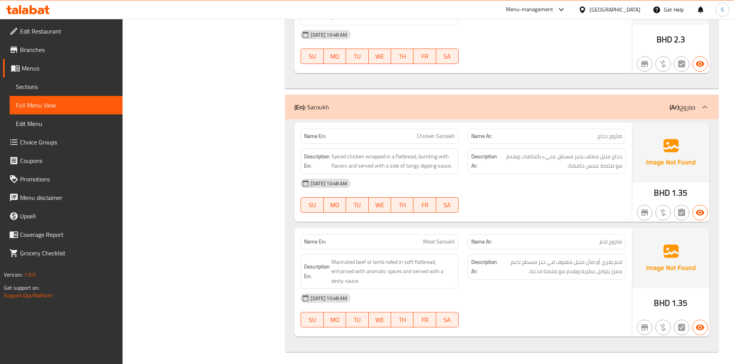
scroll to position [2468, 0]
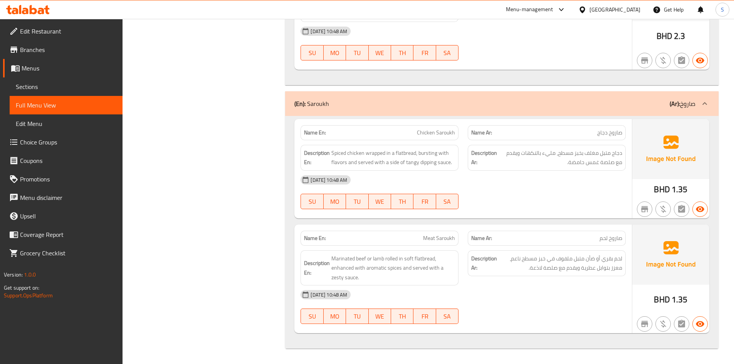
click at [419, 237] on p "Name En: Meat Saroukh" at bounding box center [379, 238] width 151 height 8
click at [27, 5] on icon at bounding box center [28, 9] width 44 height 9
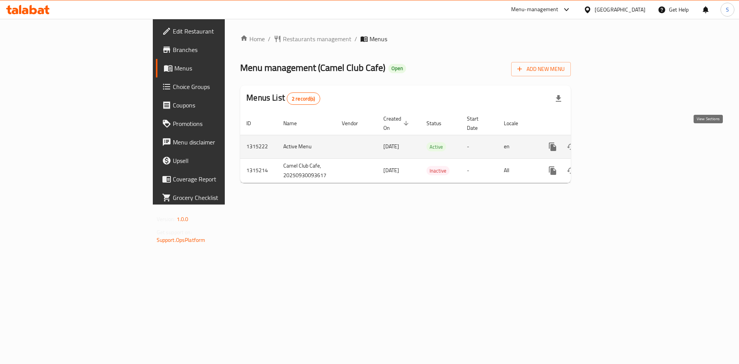
click at [612, 143] on icon "enhanced table" at bounding box center [608, 146] width 7 height 7
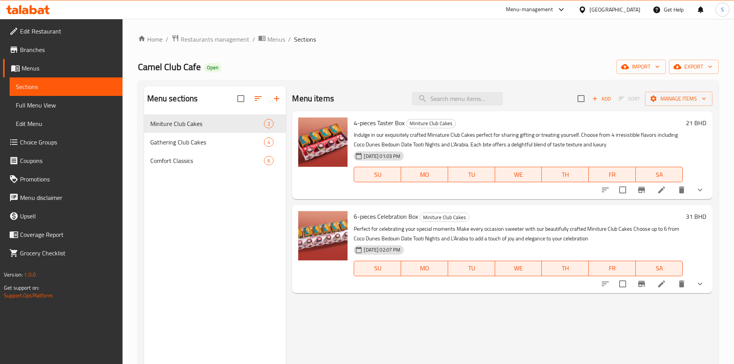
click at [44, 104] on span "Full Menu View" at bounding box center [66, 105] width 101 height 9
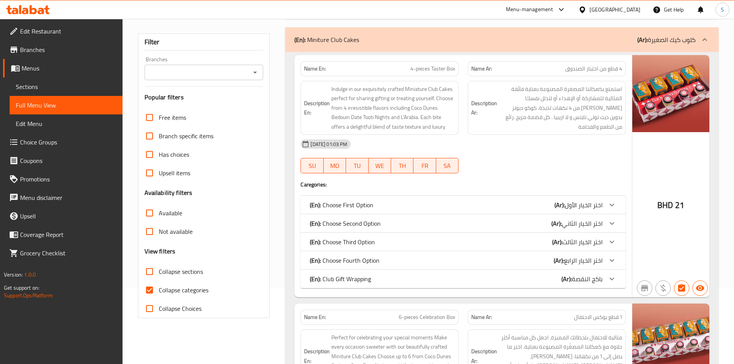
scroll to position [77, 0]
click at [168, 287] on span "Collapse categories" at bounding box center [184, 289] width 50 height 9
click at [159, 287] on input "Collapse categories" at bounding box center [149, 289] width 18 height 18
checkbox input "false"
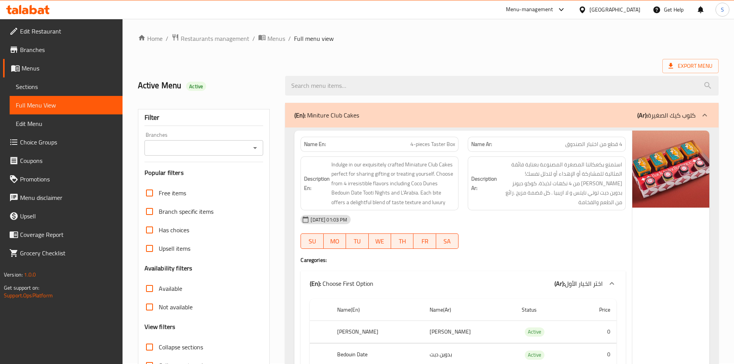
scroll to position [0, 0]
click at [60, 89] on span "Sections" at bounding box center [66, 86] width 101 height 9
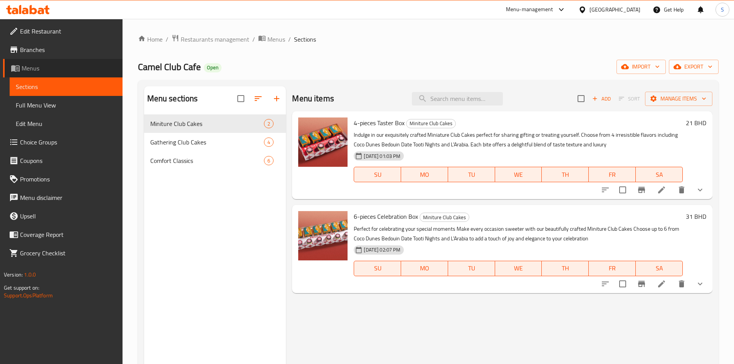
click at [42, 68] on span "Menus" at bounding box center [69, 68] width 95 height 9
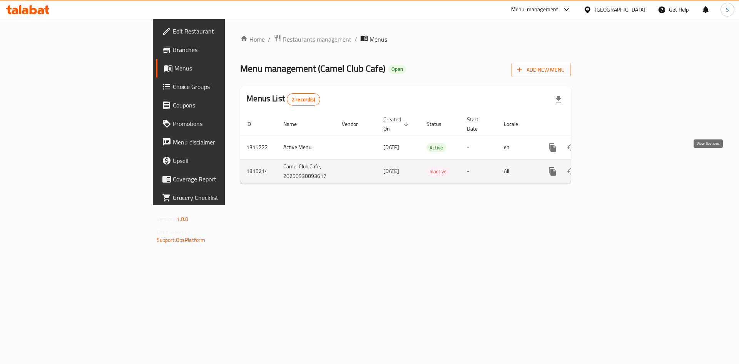
click at [618, 168] on link "enhanced table" at bounding box center [608, 171] width 18 height 18
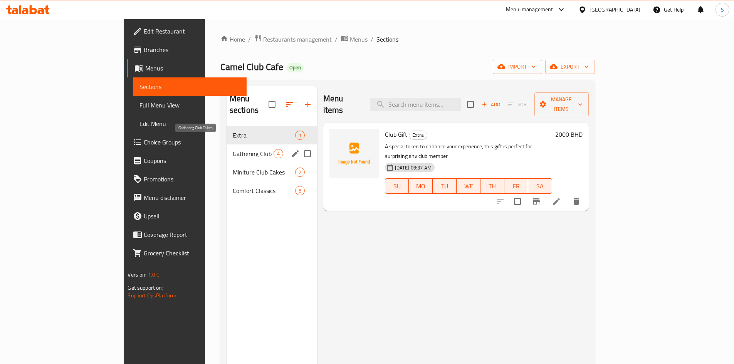
click at [233, 149] on span "Gathering Club Cakes" at bounding box center [253, 153] width 41 height 9
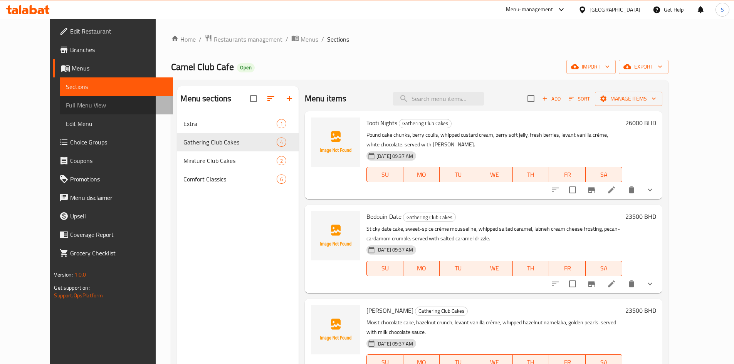
click at [66, 104] on span "Full Menu View" at bounding box center [116, 105] width 101 height 9
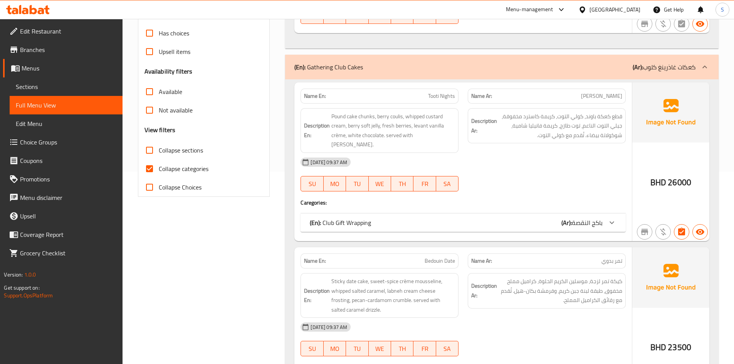
scroll to position [193, 0]
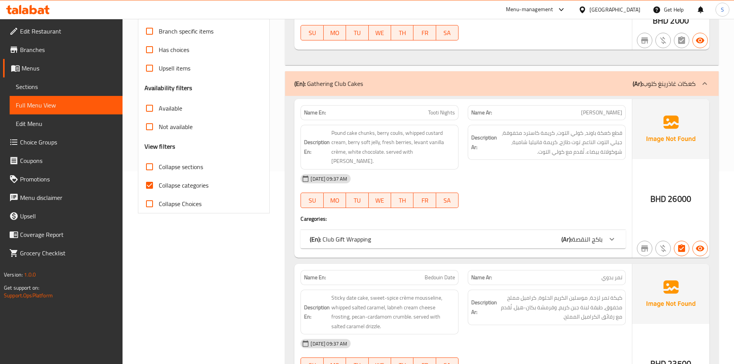
click at [347, 235] on p "(En): Club Gift Wrapping" at bounding box center [340, 239] width 61 height 9
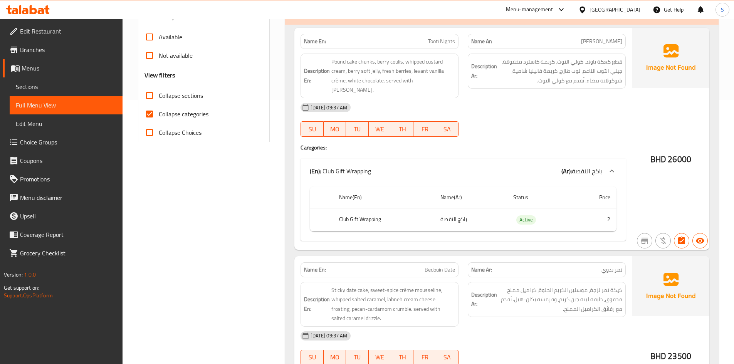
scroll to position [270, 0]
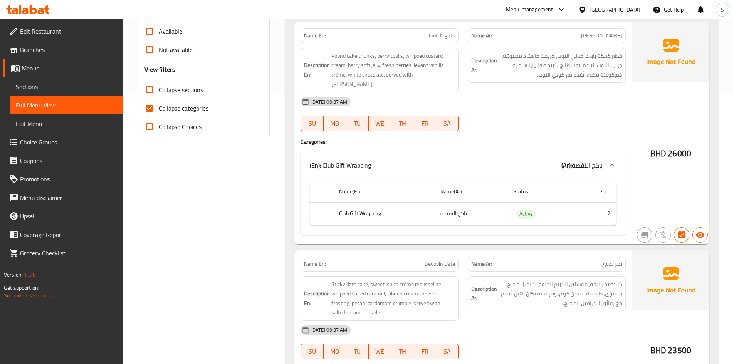
click at [25, 11] on icon at bounding box center [25, 11] width 7 height 7
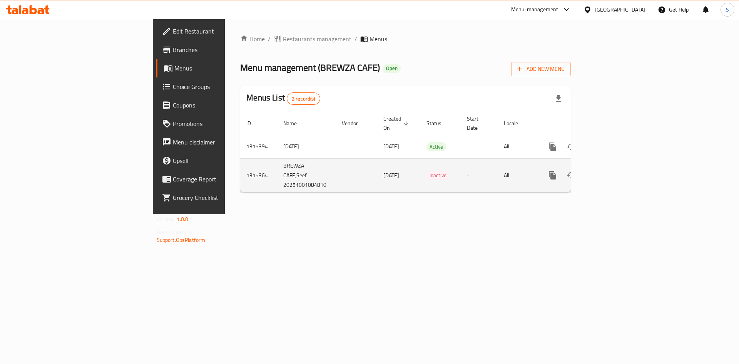
click at [612, 172] on icon "enhanced table" at bounding box center [608, 175] width 7 height 7
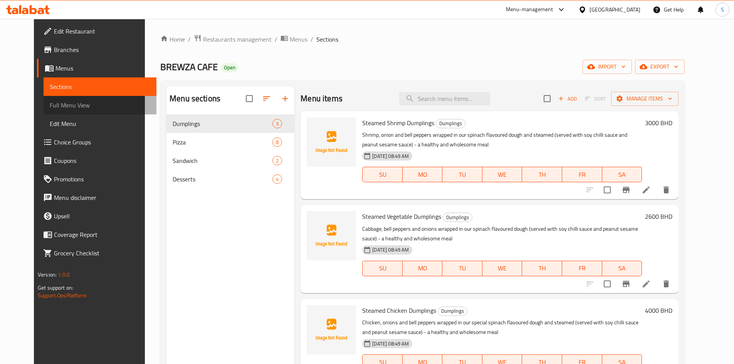
click at [62, 103] on span "Full Menu View" at bounding box center [100, 105] width 101 height 9
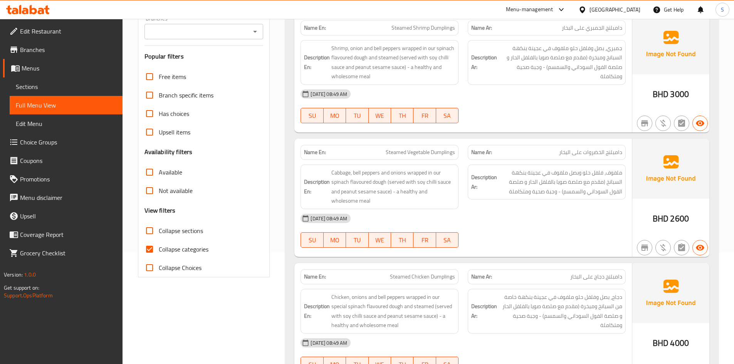
scroll to position [116, 0]
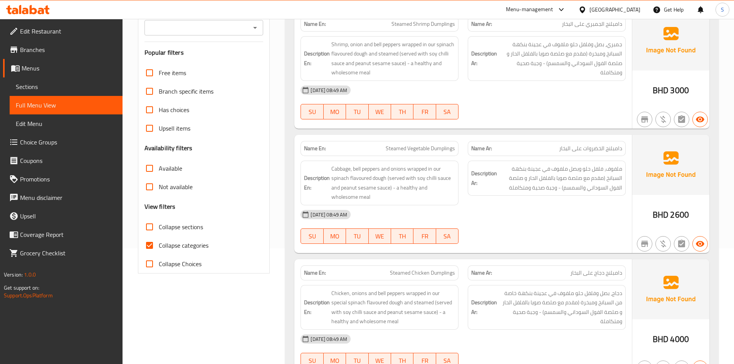
click at [160, 241] on span "Collapse categories" at bounding box center [184, 245] width 50 height 9
click at [159, 240] on input "Collapse categories" at bounding box center [149, 245] width 18 height 18
checkbox input "false"
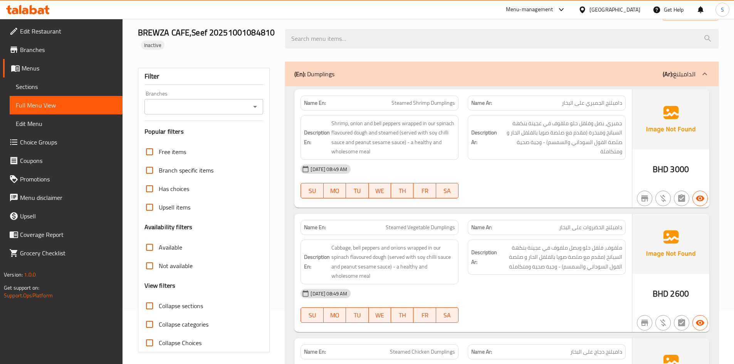
scroll to position [0, 0]
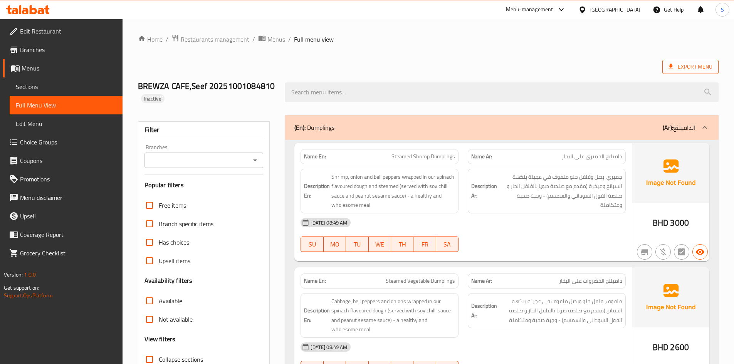
click at [691, 63] on span "Export Menu" at bounding box center [690, 67] width 44 height 10
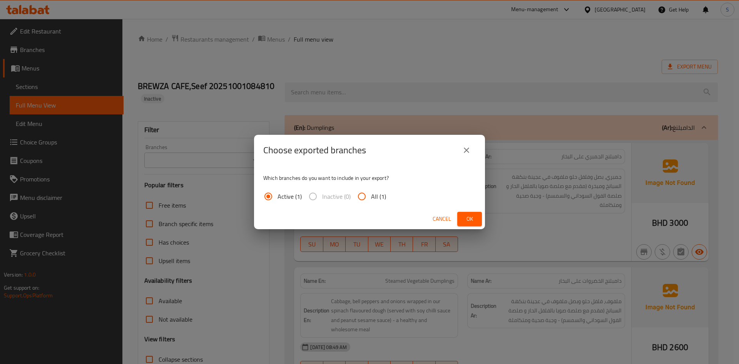
click at [369, 198] on input "All (1)" at bounding box center [362, 196] width 18 height 18
radio input "true"
click at [474, 218] on span "Ok" at bounding box center [470, 219] width 12 height 10
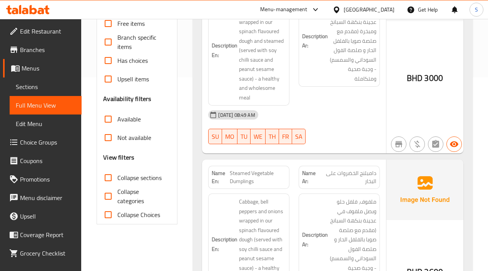
scroll to position [231, 0]
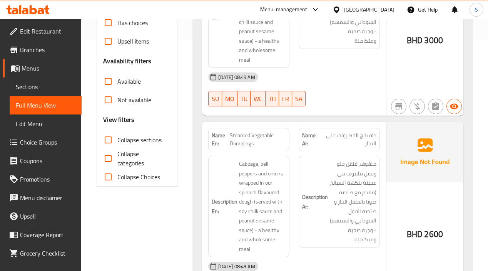
click at [139, 135] on span "Collapse sections" at bounding box center [139, 139] width 44 height 9
click at [117, 134] on input "Collapse sections" at bounding box center [108, 140] width 18 height 18
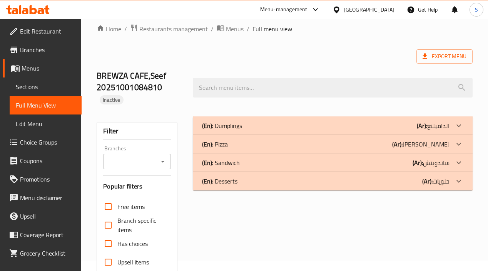
scroll to position [8, 0]
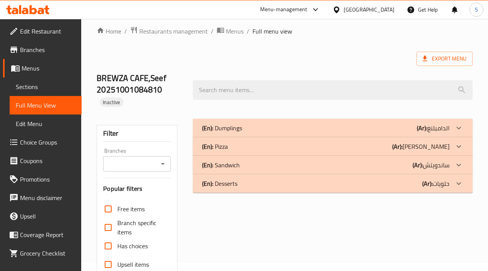
click at [403, 146] on b "(Ar):" at bounding box center [397, 147] width 10 height 12
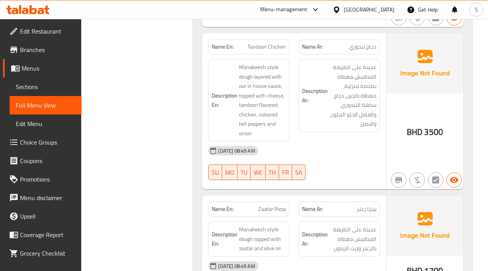
scroll to position [1122, 0]
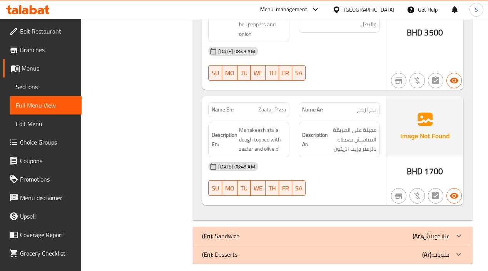
click at [416, 230] on b "(Ar):" at bounding box center [418, 236] width 10 height 12
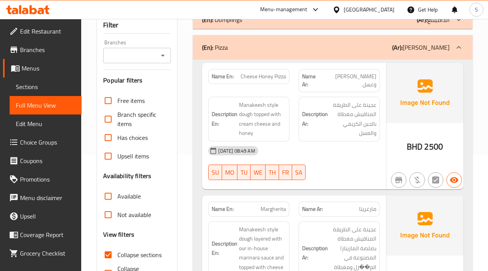
scroll to position [0, 0]
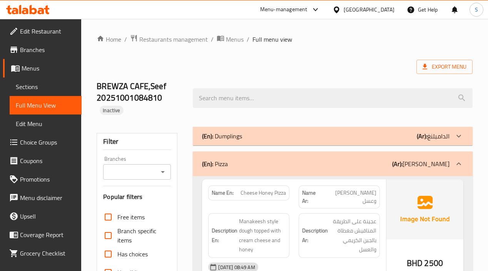
click at [407, 136] on div "(En): Dumplings (Ar): الدامبلنغ" at bounding box center [325, 135] width 247 height 9
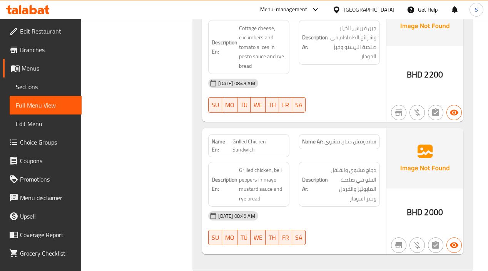
scroll to position [2026, 0]
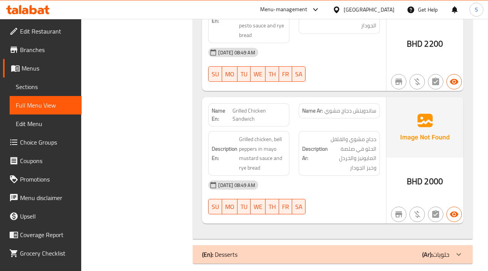
click at [386, 250] on div "(En): Desserts (Ar): حلويات" at bounding box center [325, 254] width 247 height 9
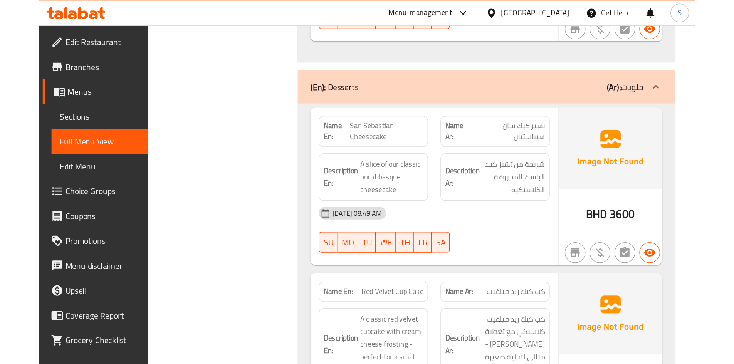
scroll to position [1822, 0]
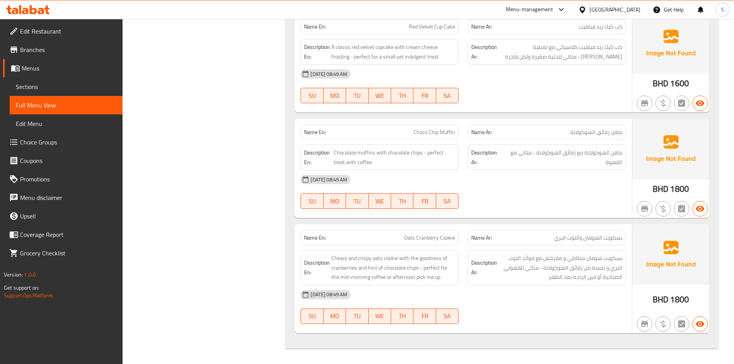
click at [474, 145] on div "Description Ar: مافن الشوكولاتة مع رقائق الشوكولاتة - مثالي مع القهوة" at bounding box center [547, 157] width 158 height 26
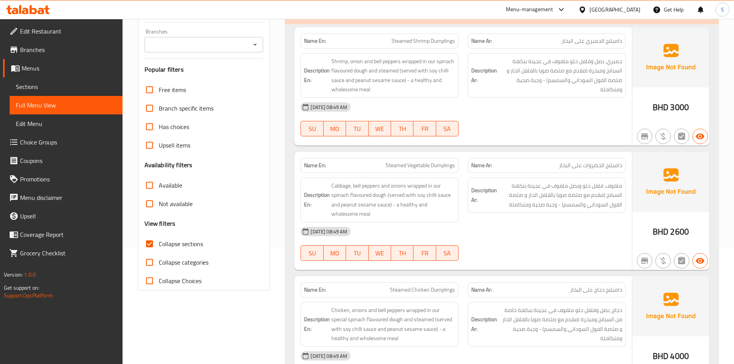
scroll to position [0, 0]
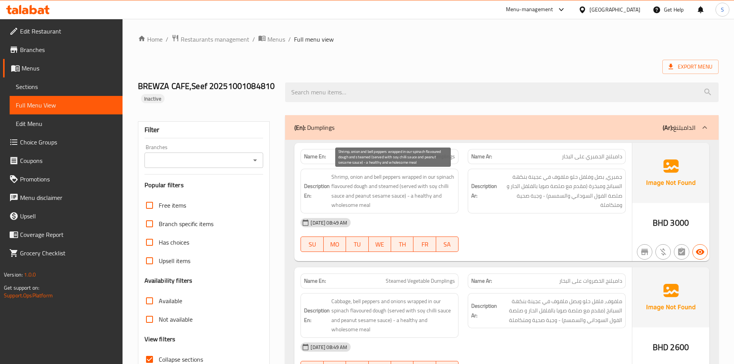
click at [413, 205] on span "Shrimp, onion and bell peppers wrapped in our spinach flavoured dough and steam…" at bounding box center [393, 191] width 124 height 38
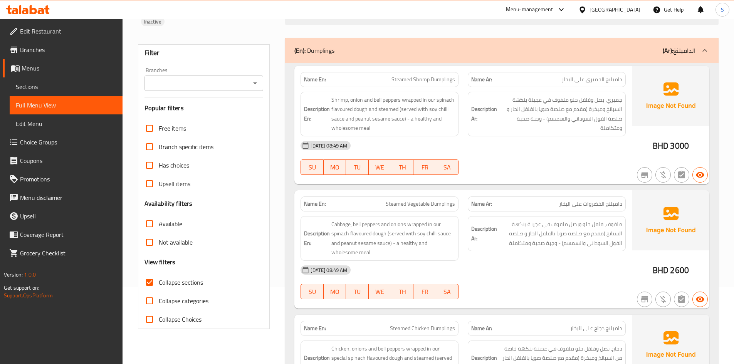
click at [172, 280] on span "Collapse sections" at bounding box center [181, 282] width 44 height 9
click at [159, 280] on input "Collapse sections" at bounding box center [149, 282] width 18 height 18
checkbox input "false"
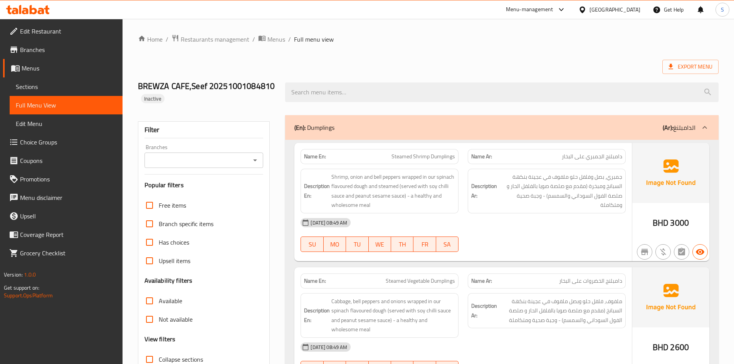
click at [445, 175] on span "Shrimp, onion and bell peppers wrapped in our spinach flavoured dough and steam…" at bounding box center [393, 191] width 124 height 38
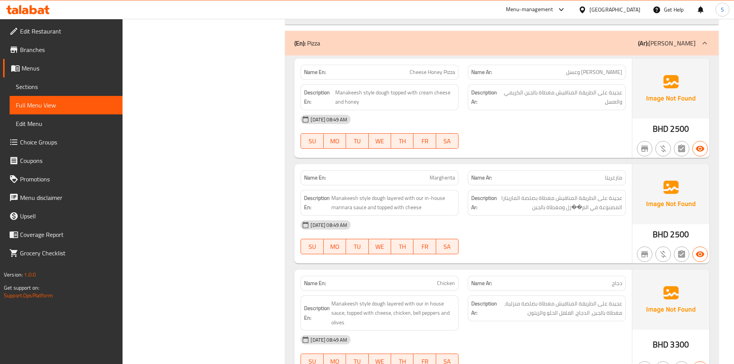
scroll to position [539, 0]
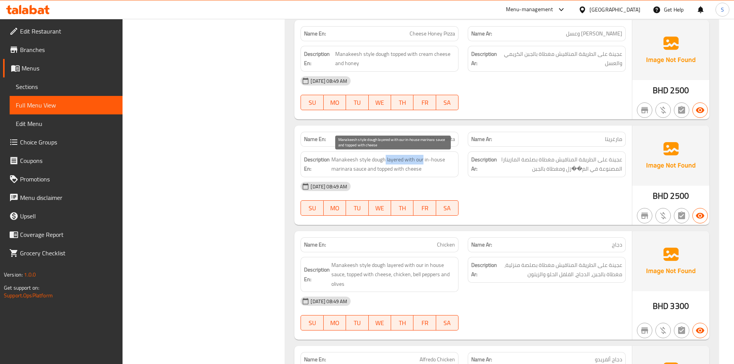
drag, startPoint x: 385, startPoint y: 160, endPoint x: 423, endPoint y: 159, distance: 37.4
click at [423, 159] on span "Manakeesh style dough layered with our in-house marinara sauce and topped with …" at bounding box center [393, 164] width 124 height 19
click at [432, 169] on span "Manakeesh style dough layered with our in-house marinara sauce and topped with …" at bounding box center [393, 164] width 124 height 19
drag, startPoint x: 367, startPoint y: 169, endPoint x: 424, endPoint y: 158, distance: 58.6
click at [424, 158] on span "Manakeesh style dough layered with our in-house marinara sauce and topped with …" at bounding box center [393, 164] width 124 height 19
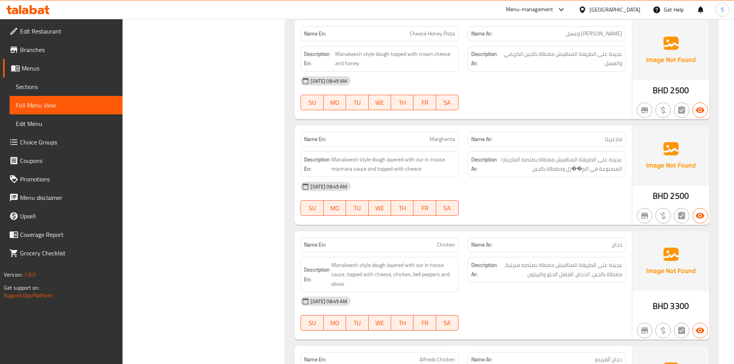
click at [506, 177] on div "01-10-2025 08:49 AM" at bounding box center [463, 186] width 334 height 18
drag, startPoint x: 589, startPoint y: 168, endPoint x: 567, endPoint y: 169, distance: 22.3
click at [567, 169] on span "عجينة على الطريقة المناقيش مغطاة بصلصة المارينارا المصنوعة في الم��زل ومغطاة با…" at bounding box center [560, 164] width 124 height 19
copy span "الم��زل"
click at [442, 139] on span "Margherita" at bounding box center [441, 139] width 25 height 8
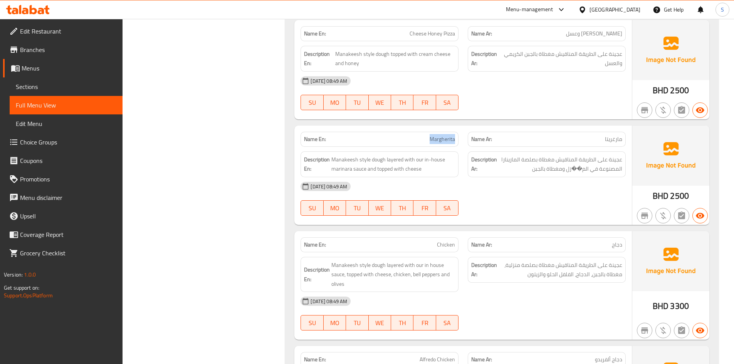
click at [442, 139] on span "Margherita" at bounding box center [441, 139] width 25 height 8
copy span "Margherita"
click at [550, 193] on div "01-10-2025 08:49 AM" at bounding box center [463, 186] width 334 height 18
drag, startPoint x: 589, startPoint y: 168, endPoint x: 568, endPoint y: 172, distance: 20.8
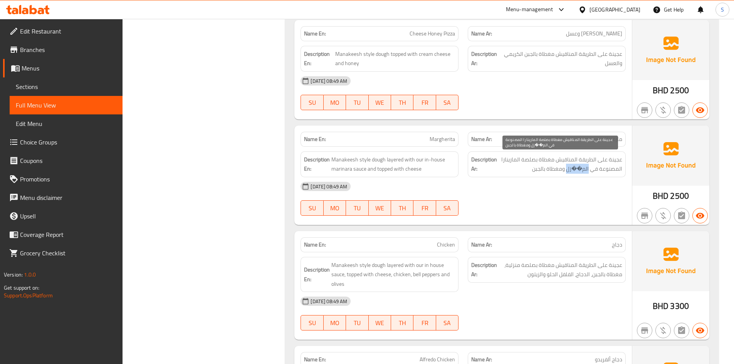
click at [568, 172] on span "عجينة على الطريقة المناقيش مغطاة بصلصة المارينارا المصنوعة في الم��زل ومغطاة با…" at bounding box center [560, 164] width 124 height 19
copy span "الم��زل"
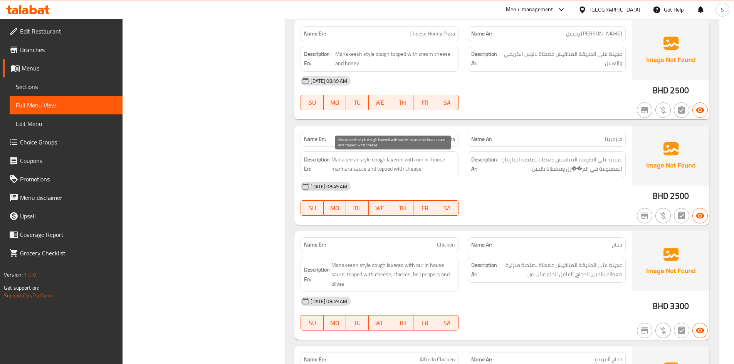
click at [417, 161] on span "Manakeesh style dough layered with our in-house marinara sauce and topped with …" at bounding box center [393, 164] width 124 height 19
click at [418, 161] on span "Manakeesh style dough layered with our in-house marinara sauce and topped with …" at bounding box center [393, 164] width 124 height 19
copy span "our"
click at [482, 194] on div "01-10-2025 08:49 AM" at bounding box center [463, 186] width 334 height 18
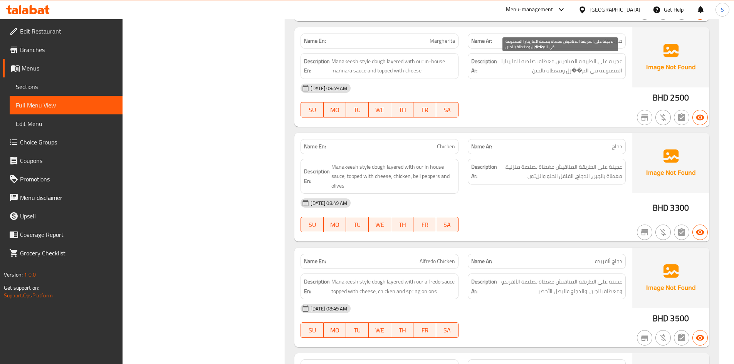
scroll to position [655, 0]
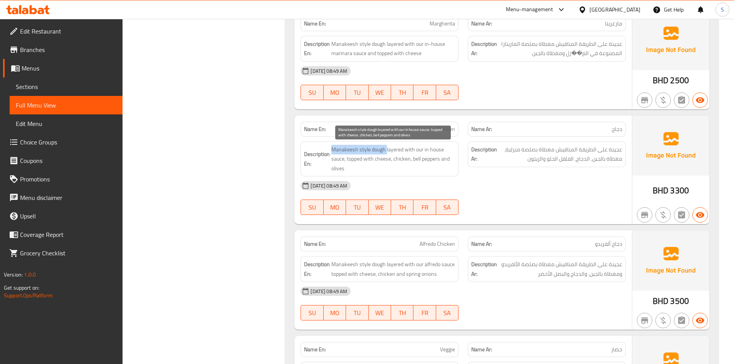
drag, startPoint x: 386, startPoint y: 150, endPoint x: 333, endPoint y: 151, distance: 53.5
click at [333, 151] on span "Manakeesh style dough layered with our in house sauce, topped with cheese, chic…" at bounding box center [393, 159] width 124 height 28
click at [446, 128] on span "Chicken" at bounding box center [446, 129] width 18 height 8
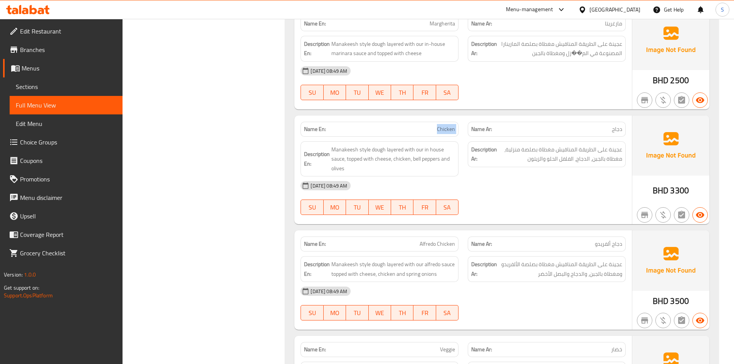
copy span "Chicken"
click at [478, 195] on div "01-10-2025 08:49 AM SU MO TU WE TH FR SA" at bounding box center [463, 197] width 334 height 43
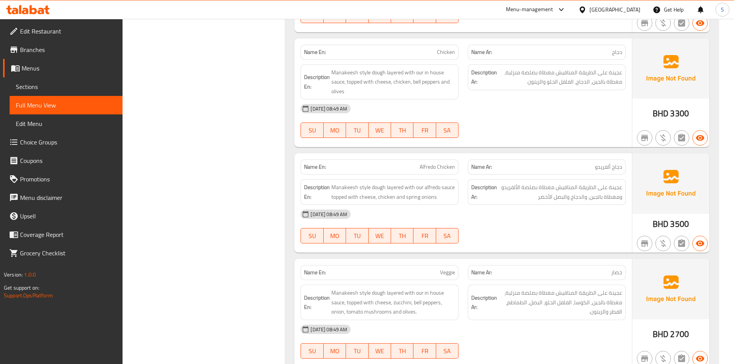
scroll to position [770, 0]
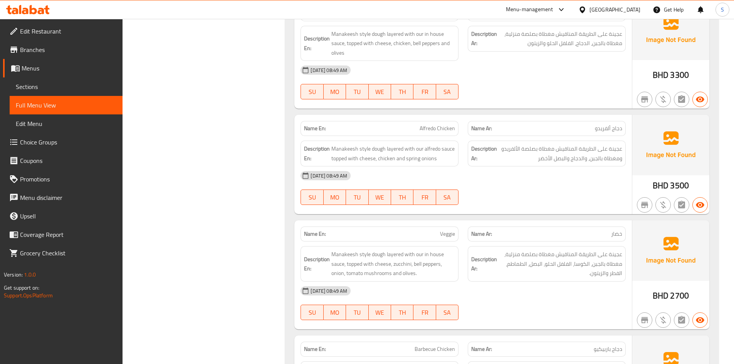
click at [427, 130] on span "Alfredo Chicken" at bounding box center [436, 128] width 35 height 8
copy span "Alfredo Chicken"
click at [483, 168] on div "01-10-2025 08:49 AM" at bounding box center [463, 175] width 334 height 18
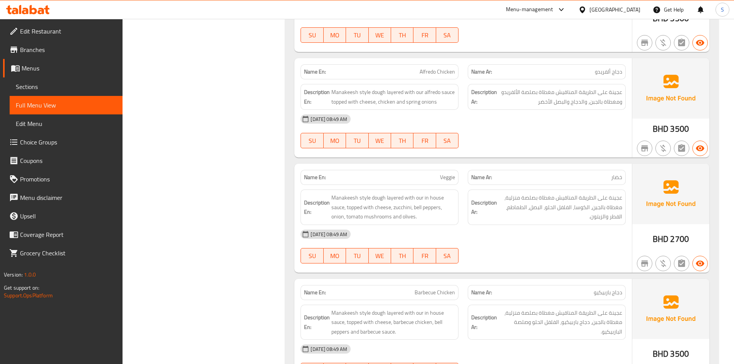
scroll to position [886, 0]
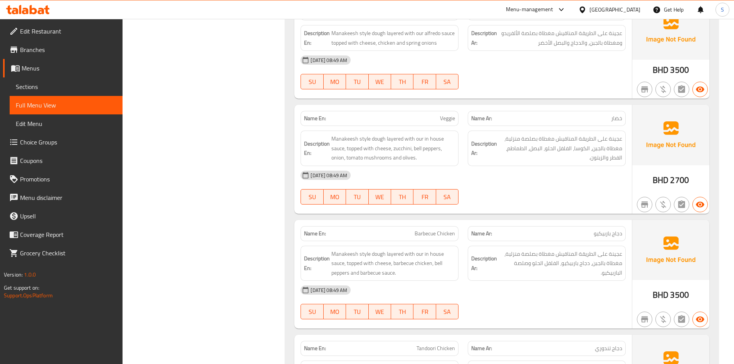
click at [452, 121] on span "Veggie" at bounding box center [447, 118] width 15 height 8
copy span "Veggie"
click at [578, 245] on div "Description Ar: عجينة على الطريقة المناقيش مغطاة بصلصة منزلية، مغطاة بالجبن، دج…" at bounding box center [546, 263] width 167 height 45
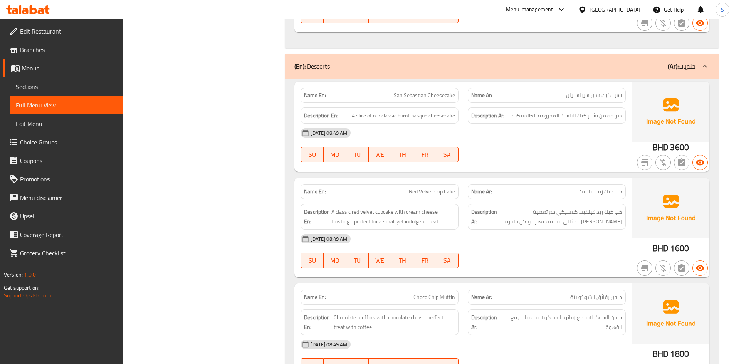
scroll to position [1656, 0]
click at [405, 95] on span "San Sebastian Cheesecake" at bounding box center [424, 96] width 61 height 8
copy span "San Sebastian Cheesecake"
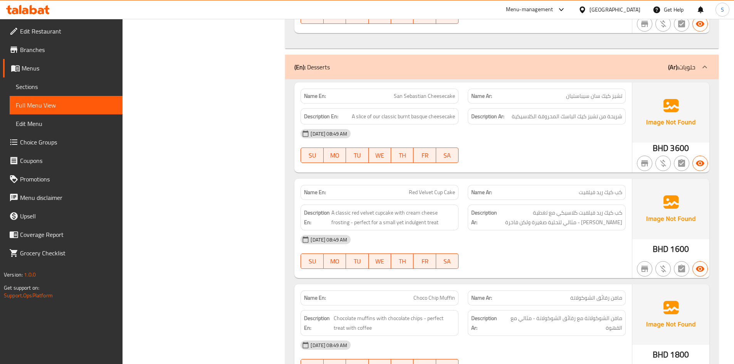
click at [496, 256] on div "01-10-2025 08:49 AM SU MO TU WE TH FR SA" at bounding box center [463, 251] width 334 height 43
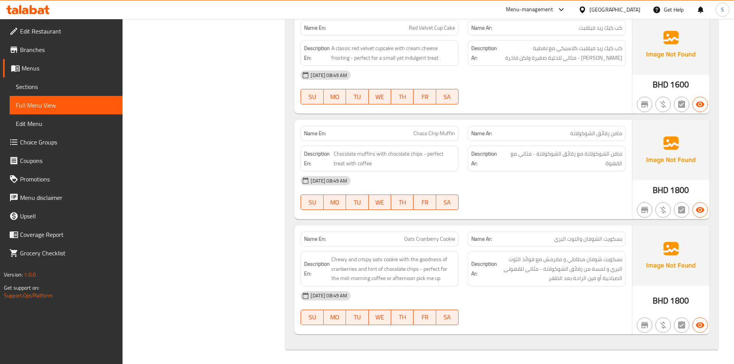
scroll to position [1822, 0]
click at [431, 240] on span "Oats Cranberry Cookie" at bounding box center [429, 238] width 51 height 8
copy span "Cranberry"
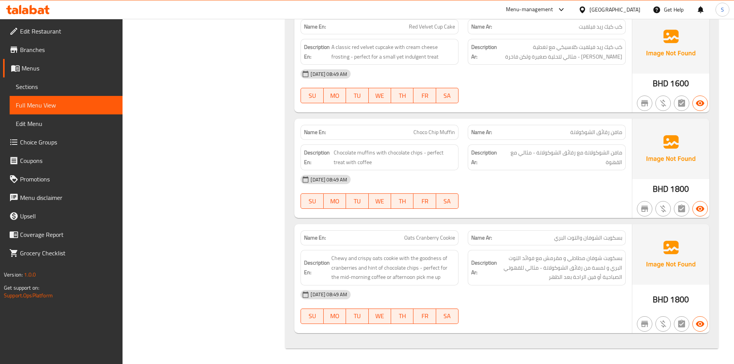
click at [452, 239] on span "Oats Cranberry Cookie" at bounding box center [429, 238] width 51 height 8
click at [612, 241] on span "بسكويت الشوفان والتوت البري" at bounding box center [588, 238] width 68 height 8
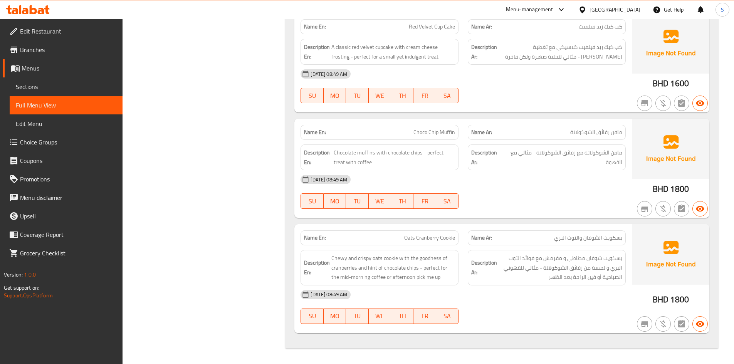
click at [22, 9] on icon at bounding box center [28, 9] width 44 height 9
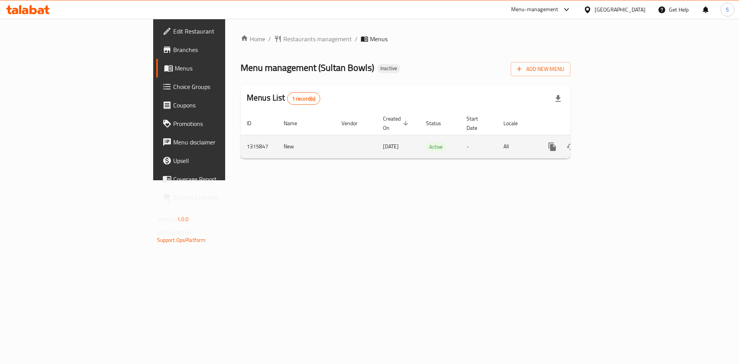
click at [613, 142] on icon "enhanced table" at bounding box center [607, 146] width 9 height 9
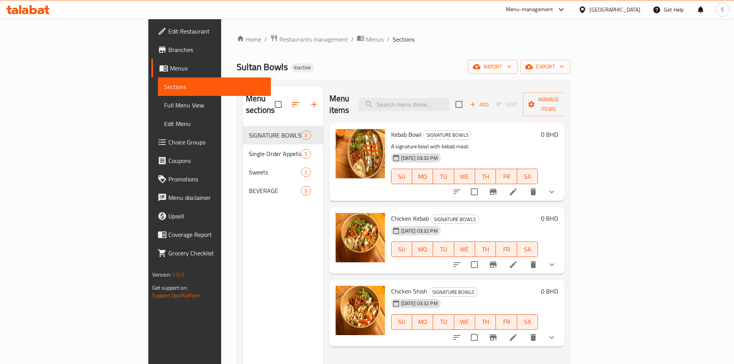
click at [164, 108] on span "Full Menu View" at bounding box center [214, 105] width 101 height 9
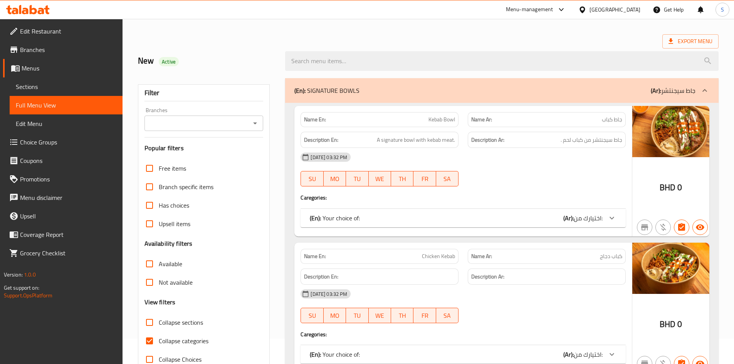
scroll to position [39, 0]
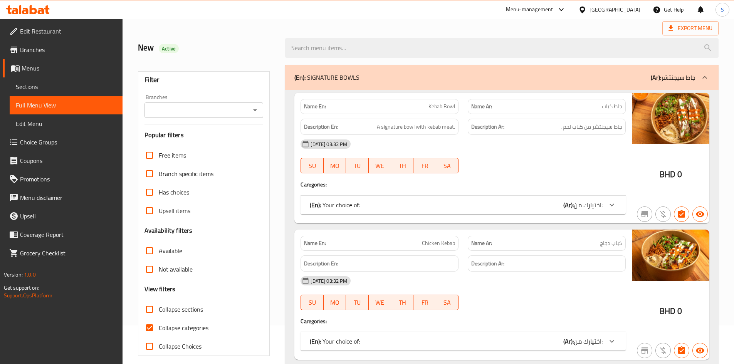
click at [151, 327] on input "Collapse categories" at bounding box center [149, 327] width 18 height 18
checkbox input "false"
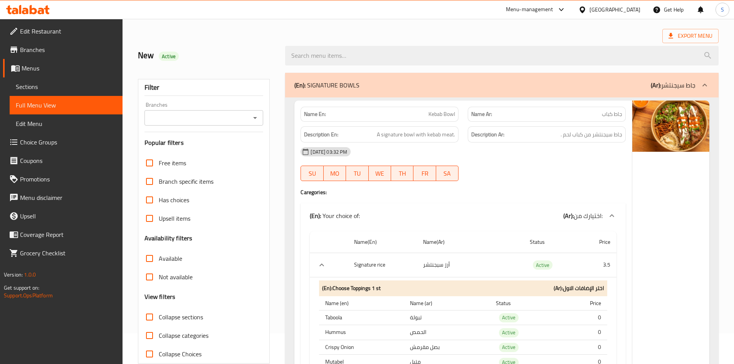
scroll to position [0, 0]
